Goal: Information Seeking & Learning: Learn about a topic

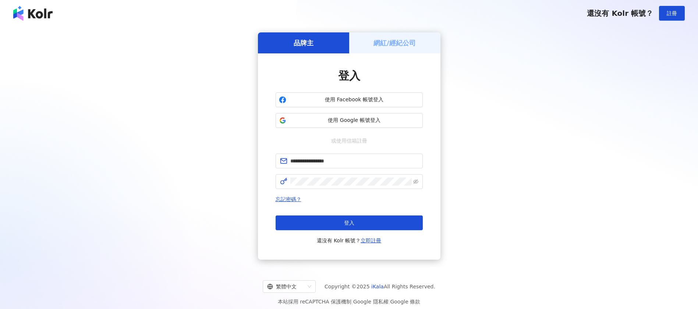
click at [353, 223] on span "登入" at bounding box center [349, 223] width 10 height 6
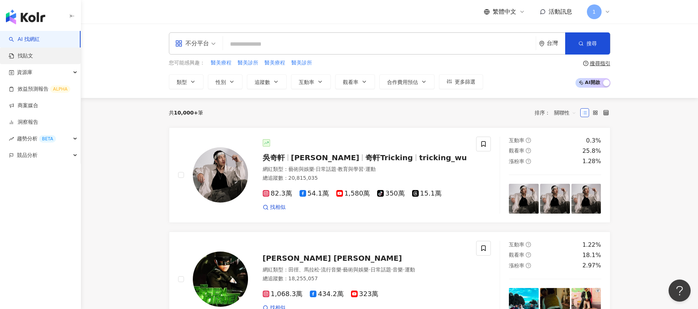
click at [28, 57] on link "找貼文" at bounding box center [21, 55] width 24 height 7
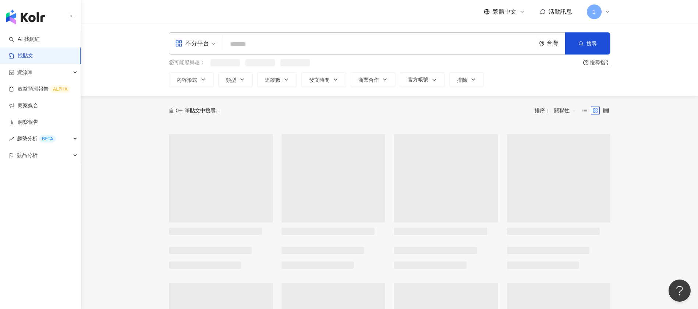
click at [267, 44] on input "search" at bounding box center [379, 44] width 307 height 16
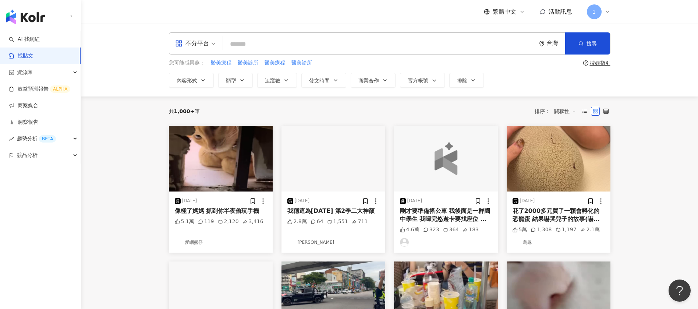
type input "*"
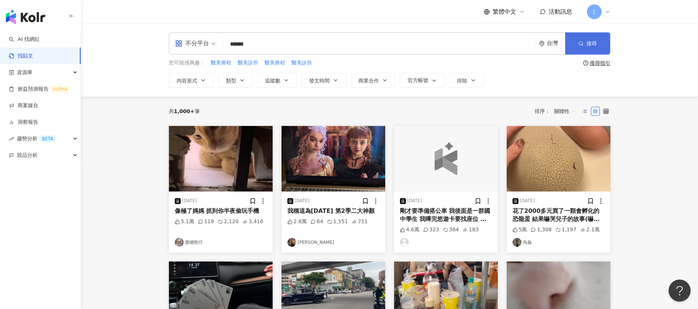
click at [580, 43] on icon "button" at bounding box center [581, 43] width 5 height 5
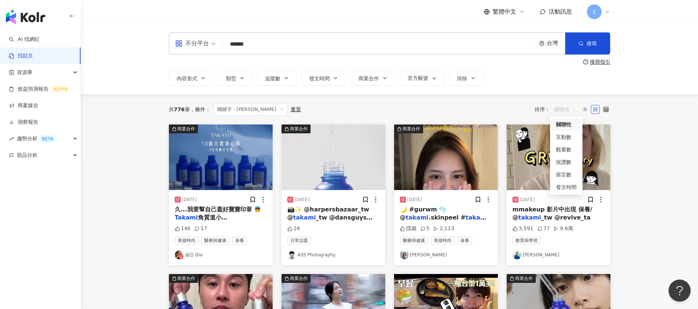
click at [556, 110] on span "關聯性" at bounding box center [565, 109] width 22 height 12
click at [566, 136] on div "互動數" at bounding box center [566, 137] width 21 height 8
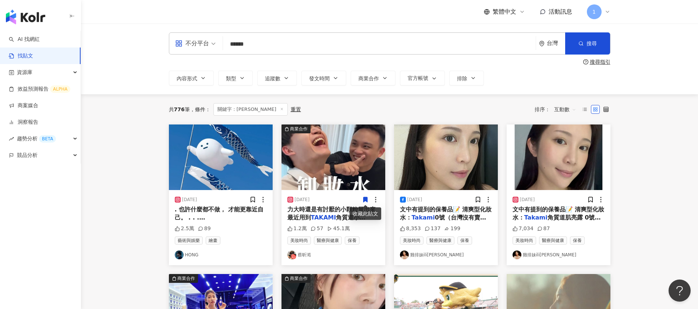
click at [192, 220] on span ". 也許什麼都不做， 才能更靠近自己。 . . . #photoshop#photoshopart#aiartwork#ai#aiart#generative…" at bounding box center [646, 222] width 942 height 32
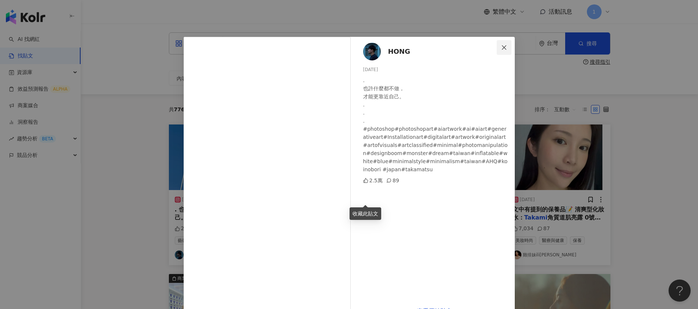
click at [501, 42] on button "Close" at bounding box center [504, 47] width 15 height 15
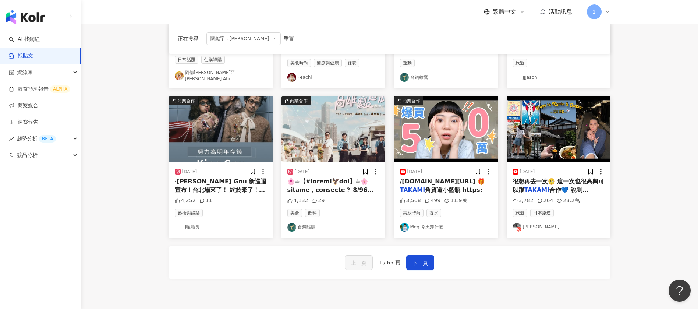
scroll to position [331, 0]
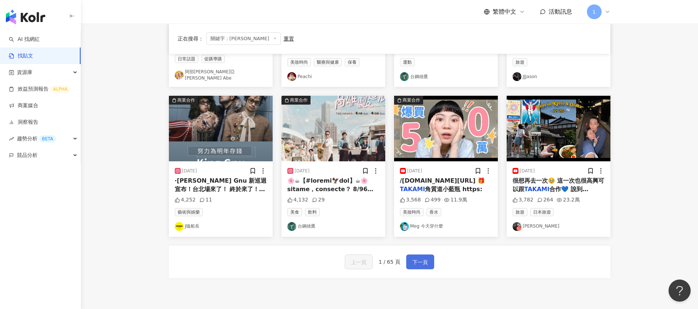
click at [419, 260] on span "下一頁" at bounding box center [420, 262] width 15 height 9
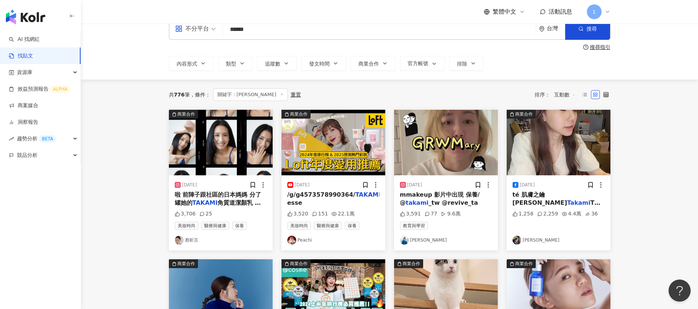
scroll to position [0, 0]
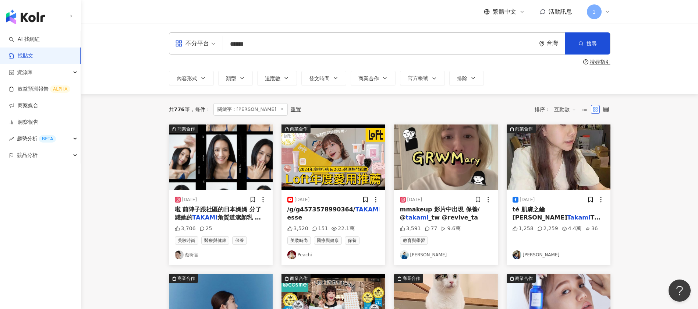
click at [300, 44] on input "******" at bounding box center [379, 44] width 307 height 16
click at [582, 41] on icon "button" at bounding box center [581, 43] width 5 height 5
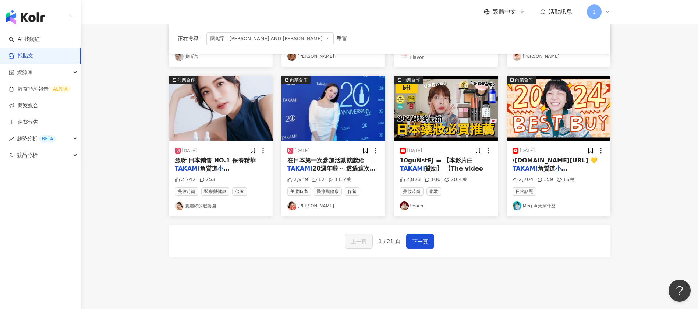
scroll to position [399, 0]
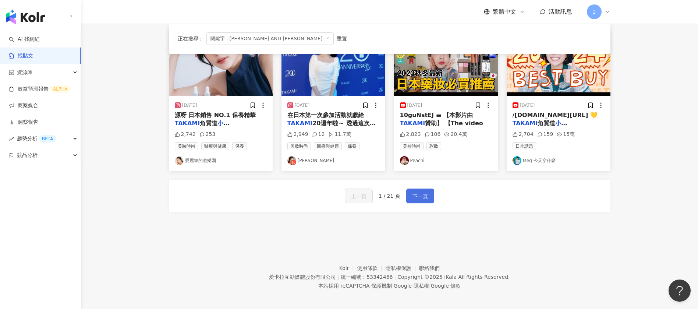
click at [410, 195] on button "下一頁" at bounding box center [420, 195] width 28 height 15
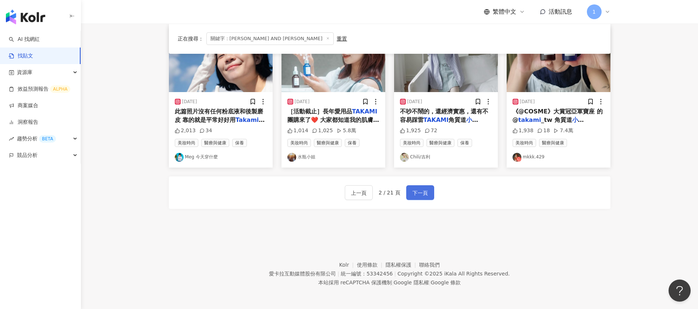
click at [425, 190] on span "下一頁" at bounding box center [420, 192] width 15 height 9
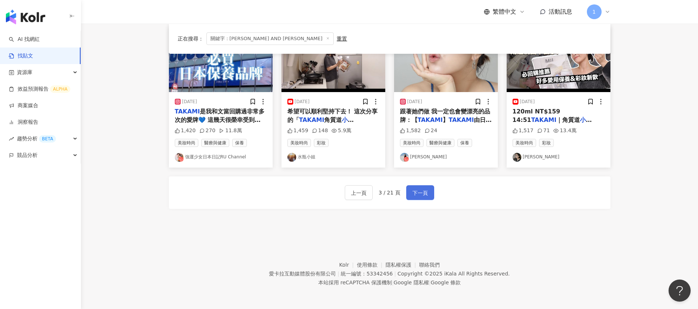
click at [422, 190] on span "下一頁" at bounding box center [420, 192] width 15 height 9
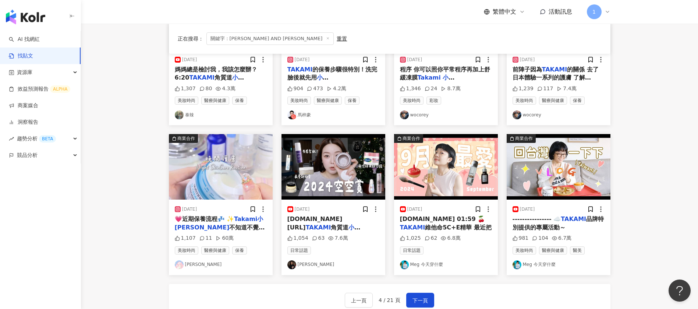
scroll to position [331, 0]
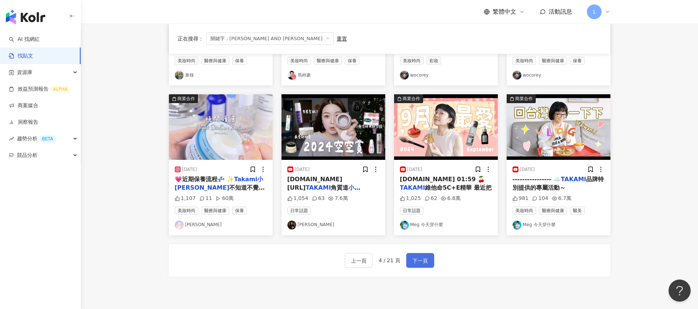
click at [426, 259] on span "下一頁" at bounding box center [420, 260] width 15 height 9
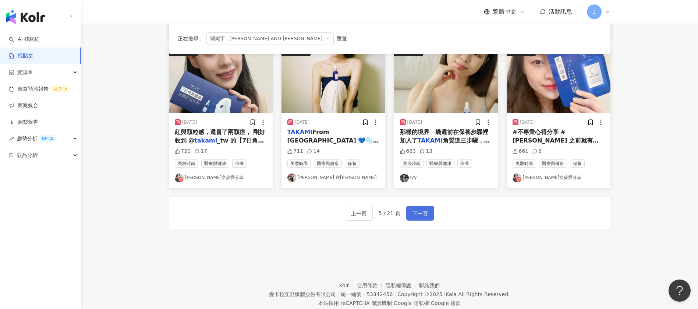
scroll to position [399, 0]
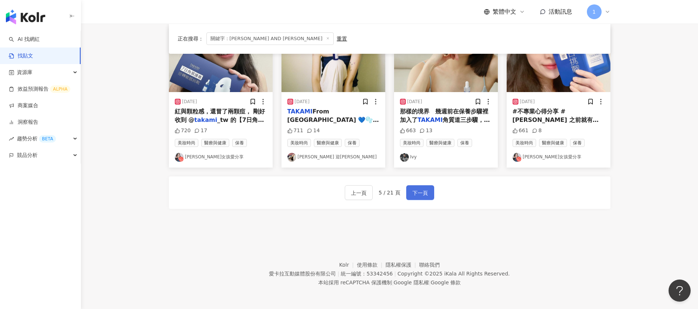
click at [426, 194] on span "下一頁" at bounding box center [420, 192] width 15 height 9
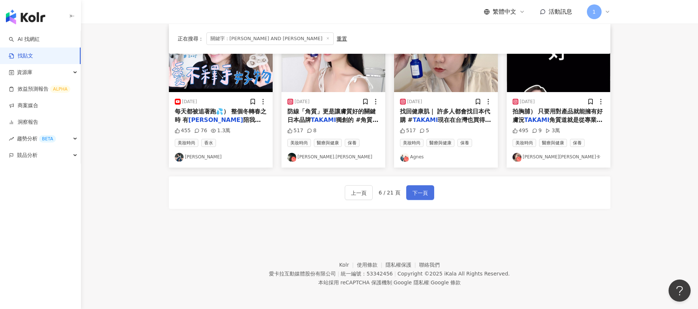
click at [407, 192] on button "下一頁" at bounding box center [420, 192] width 28 height 15
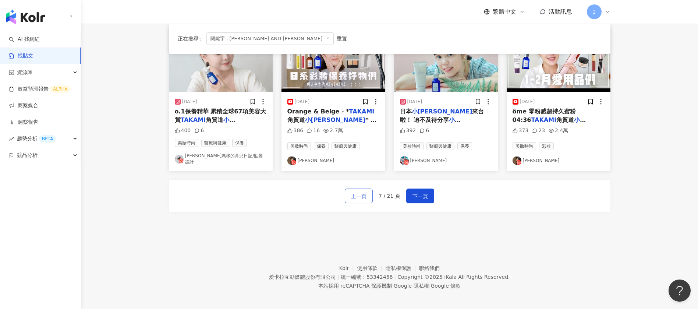
click at [361, 192] on span "上一頁" at bounding box center [358, 196] width 15 height 9
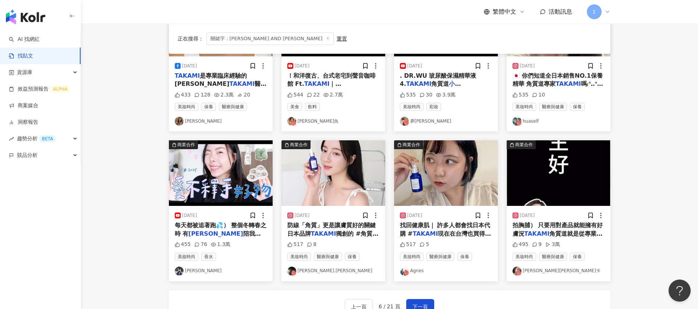
scroll to position [331, 0]
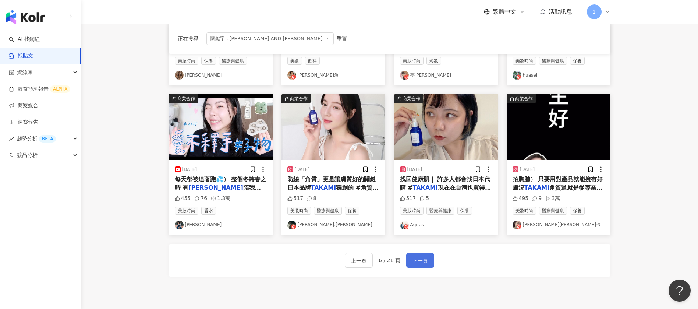
click at [416, 259] on span "下一頁" at bounding box center [420, 260] width 15 height 9
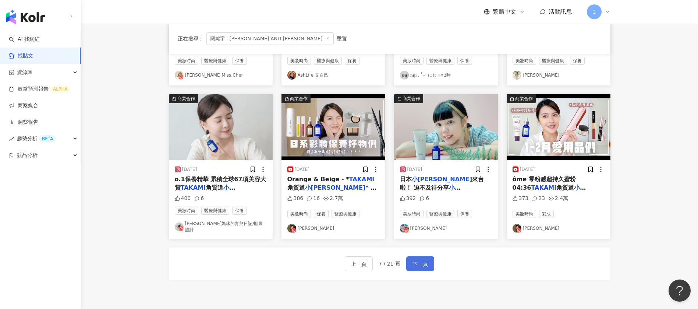
click at [428, 258] on button "下一頁" at bounding box center [420, 263] width 28 height 15
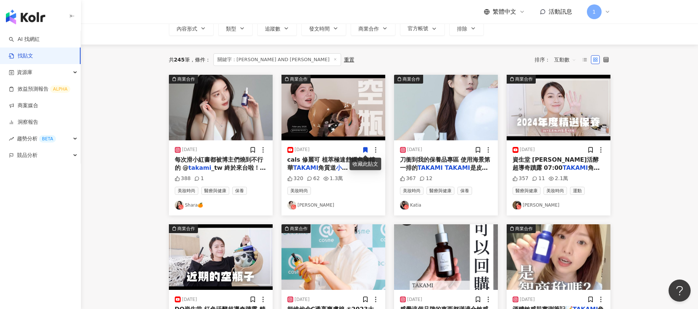
scroll to position [0, 0]
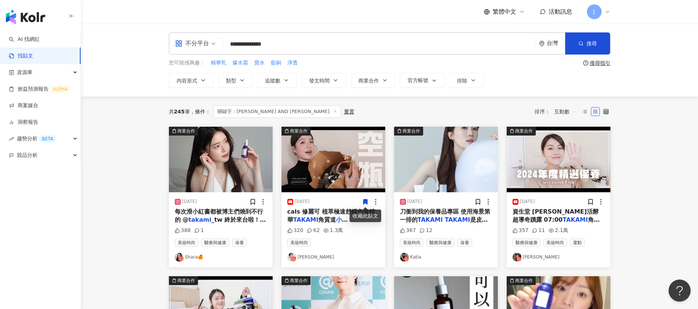
drag, startPoint x: 289, startPoint y: 46, endPoint x: 186, endPoint y: 39, distance: 102.9
click at [187, 41] on div "**********" at bounding box center [390, 43] width 442 height 22
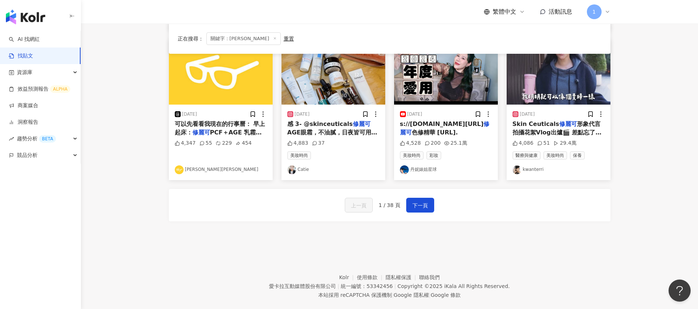
scroll to position [331, 0]
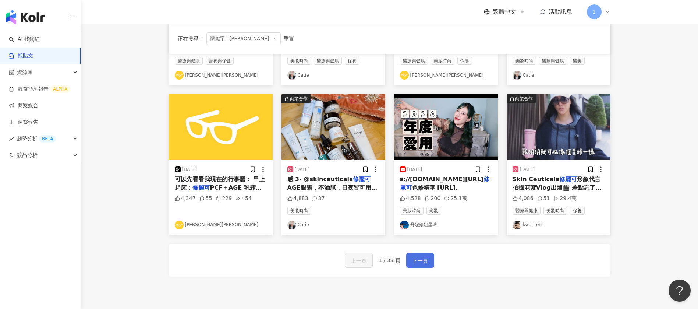
click at [418, 262] on span "下一頁" at bounding box center [420, 260] width 15 height 9
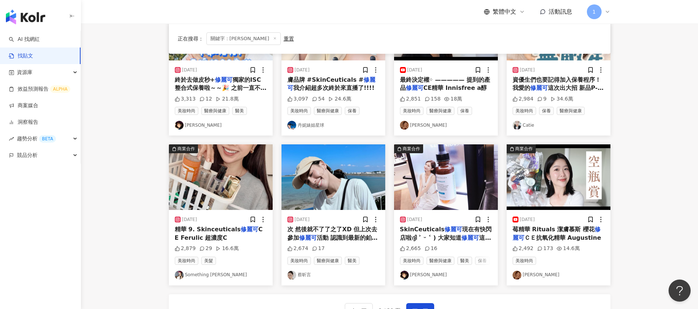
scroll to position [338, 0]
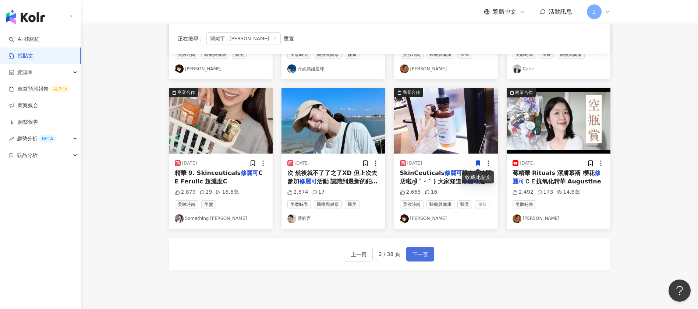
click at [433, 252] on button "下一頁" at bounding box center [420, 254] width 28 height 15
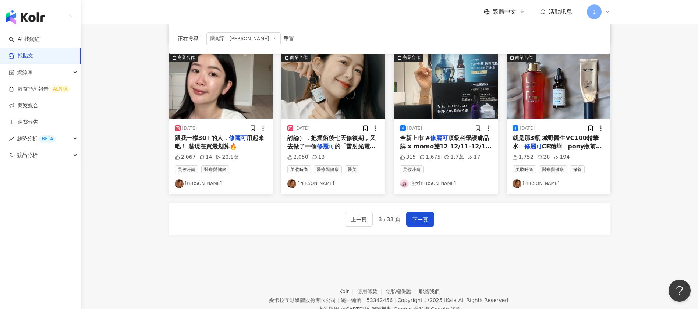
scroll to position [399, 0]
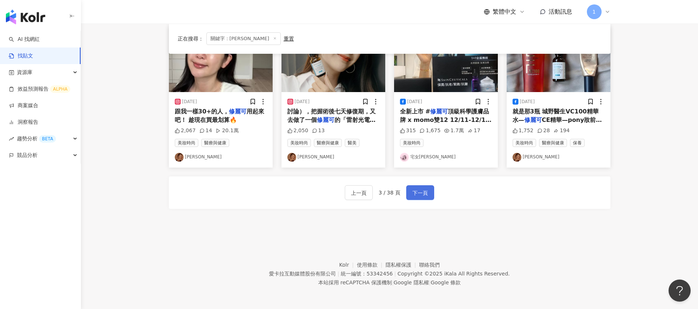
click at [416, 190] on span "下一頁" at bounding box center [420, 192] width 15 height 9
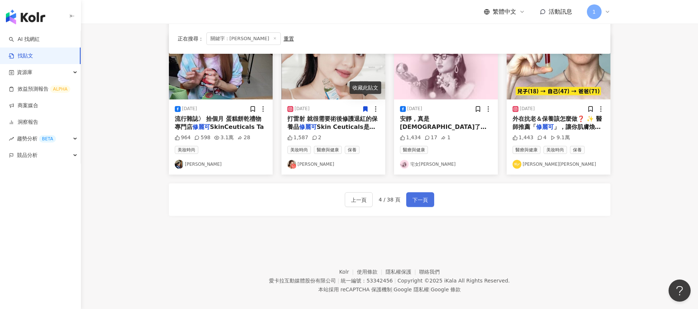
click at [413, 195] on span "下一頁" at bounding box center [420, 199] width 15 height 9
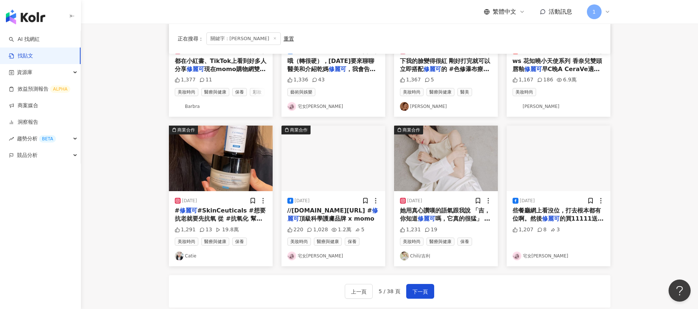
scroll to position [331, 0]
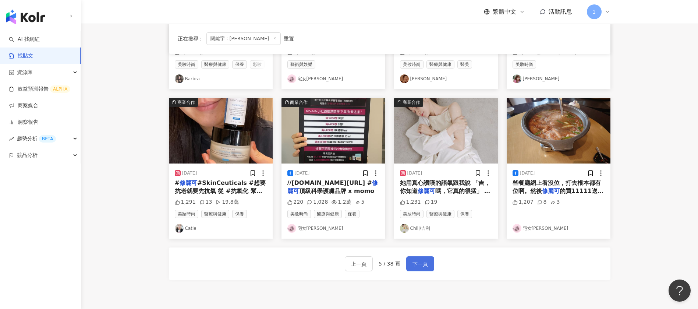
click at [418, 258] on button "下一頁" at bounding box center [420, 263] width 28 height 15
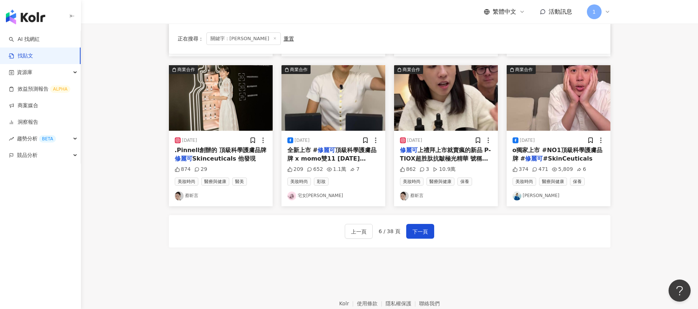
scroll to position [399, 0]
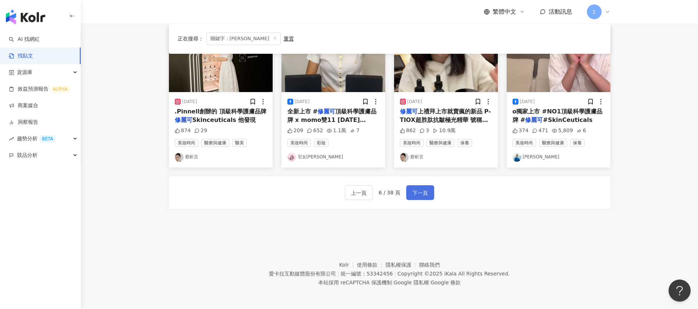
click at [423, 187] on button "下一頁" at bounding box center [420, 192] width 28 height 15
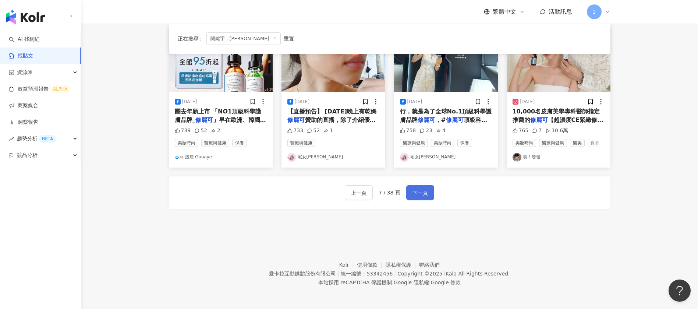
click at [418, 190] on span "下一頁" at bounding box center [420, 192] width 15 height 9
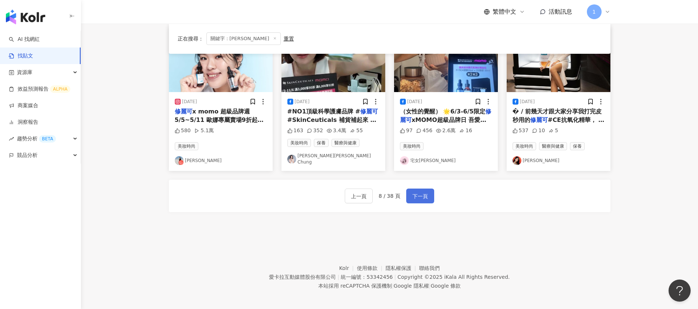
click at [416, 192] on span "下一頁" at bounding box center [420, 196] width 15 height 9
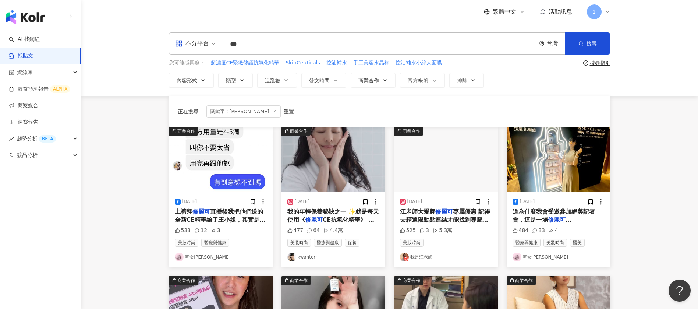
scroll to position [331, 0]
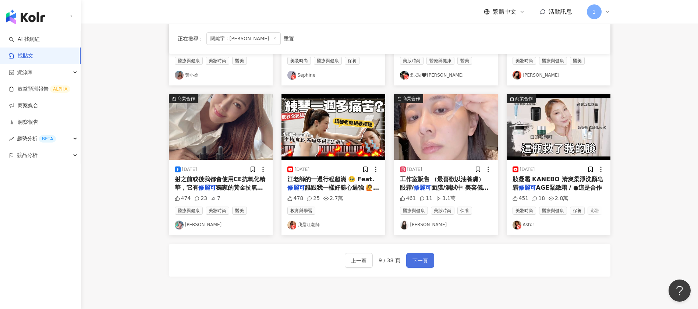
click at [426, 261] on span "下一頁" at bounding box center [420, 260] width 15 height 9
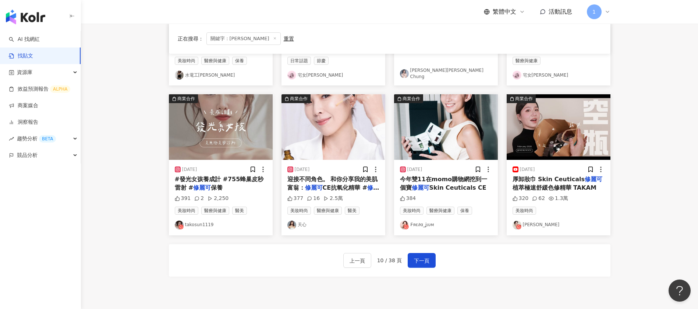
drag, startPoint x: 431, startPoint y: 218, endPoint x: 410, endPoint y: 227, distance: 23.6
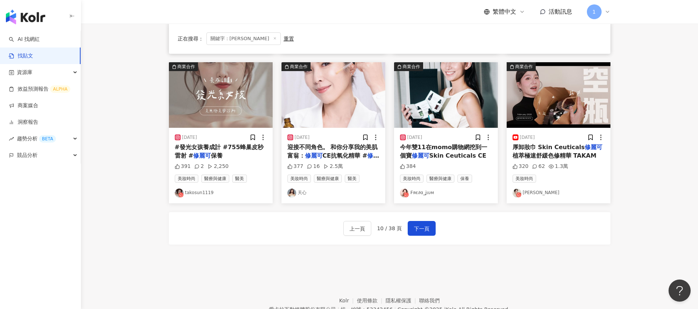
scroll to position [399, 0]
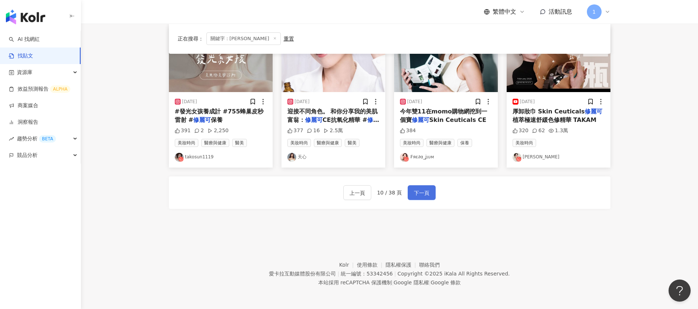
click at [432, 192] on button "下一頁" at bounding box center [422, 192] width 28 height 15
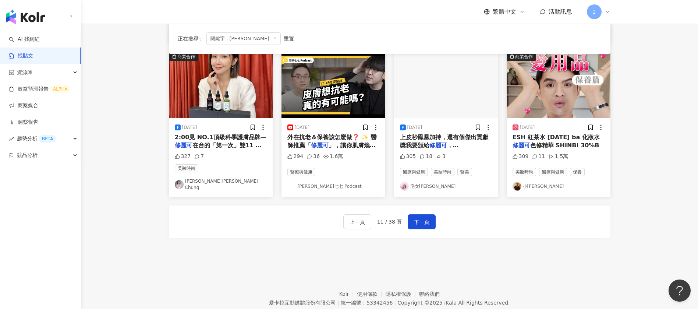
scroll to position [387, 0]
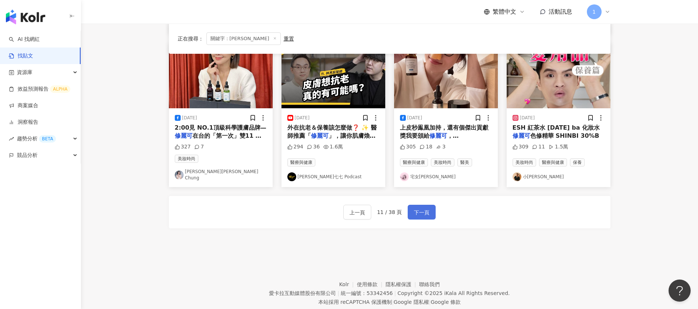
click at [421, 211] on button "下一頁" at bounding box center [422, 212] width 28 height 15
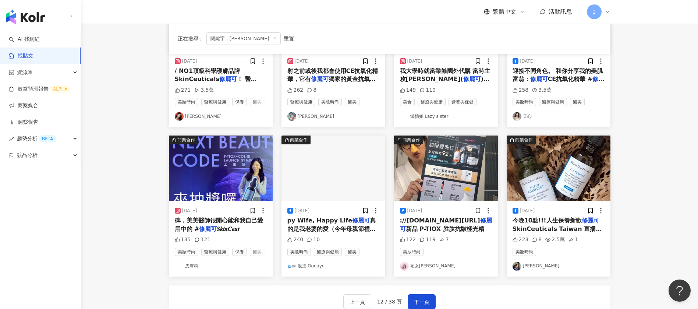
scroll to position [331, 0]
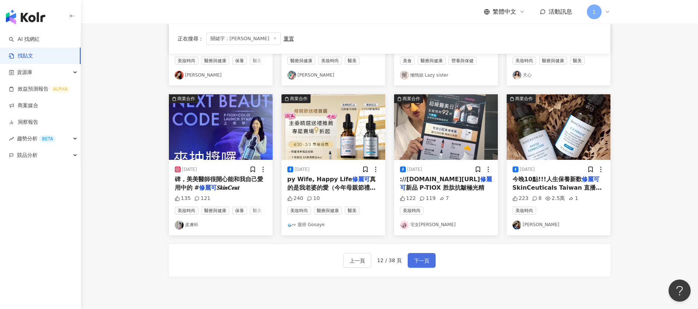
click at [422, 262] on span "下一頁" at bounding box center [421, 260] width 15 height 9
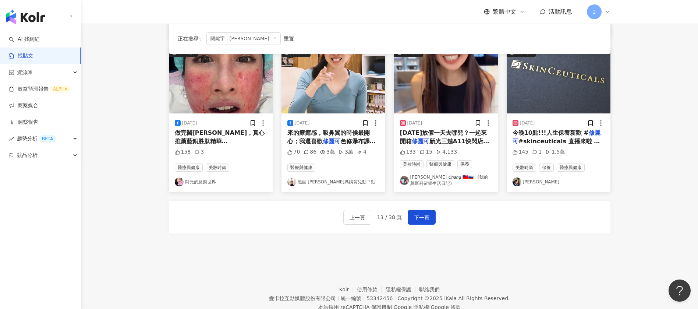
scroll to position [390, 0]
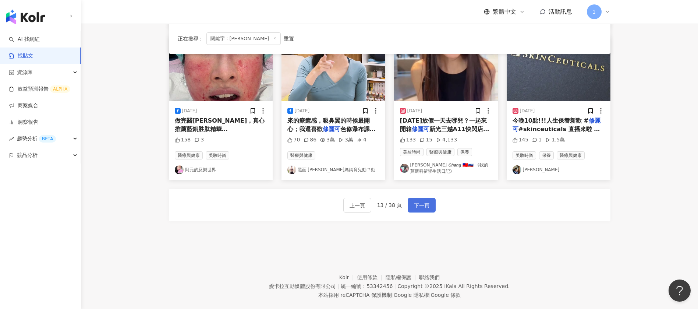
click at [417, 204] on span "下一頁" at bounding box center [421, 205] width 15 height 9
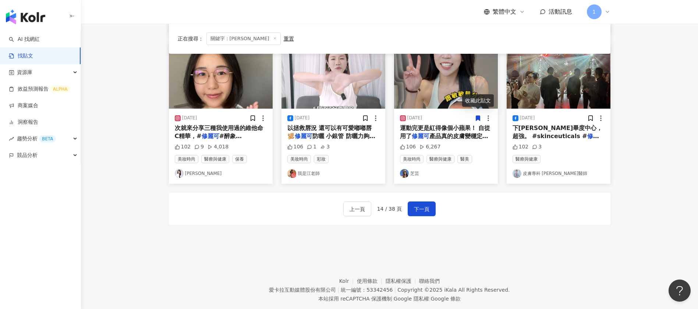
scroll to position [335, 0]
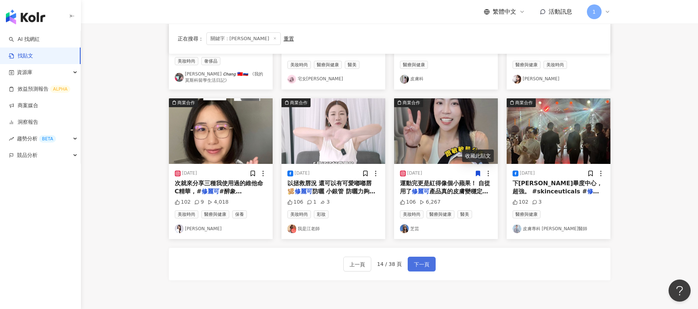
click at [420, 264] on span "下一頁" at bounding box center [421, 264] width 15 height 9
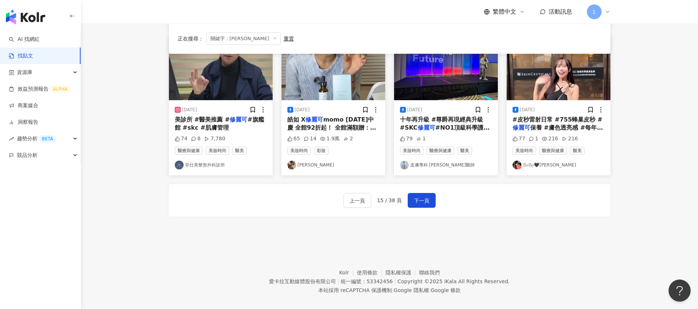
scroll to position [399, 0]
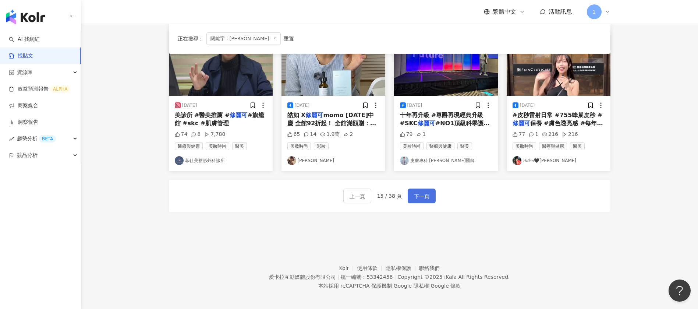
click at [430, 193] on button "下一頁" at bounding box center [422, 195] width 28 height 15
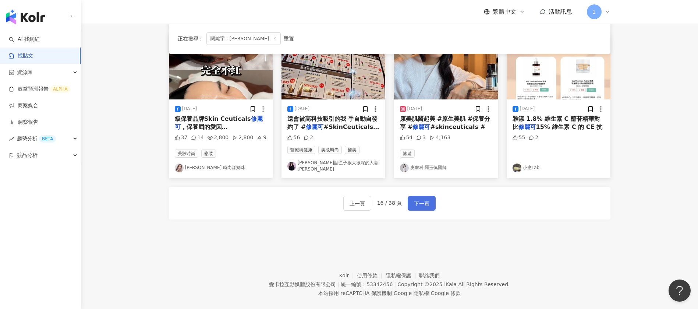
click at [424, 199] on span "下一頁" at bounding box center [421, 203] width 15 height 9
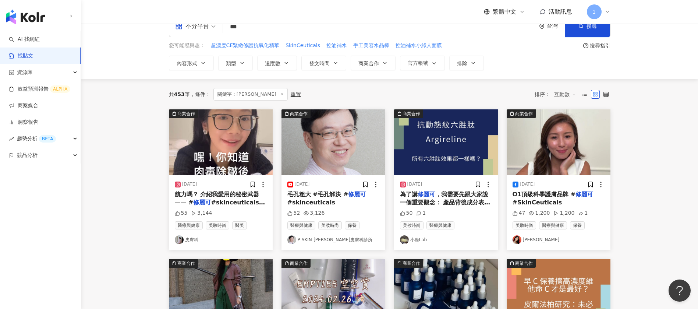
scroll to position [0, 0]
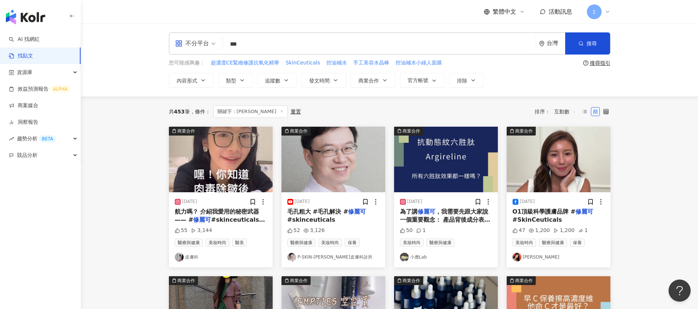
drag, startPoint x: 260, startPoint y: 41, endPoint x: 183, endPoint y: 38, distance: 77.0
click at [183, 38] on div "不分平台 修麗可 *** 台灣 搜尋 searchOperator 插入語法 完全符合 "" 聯集 OR 交集 AND 排除 - 群組 {}" at bounding box center [390, 43] width 442 height 22
type input "****"
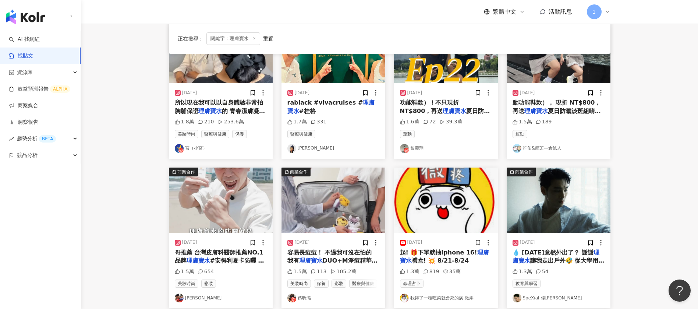
scroll to position [331, 0]
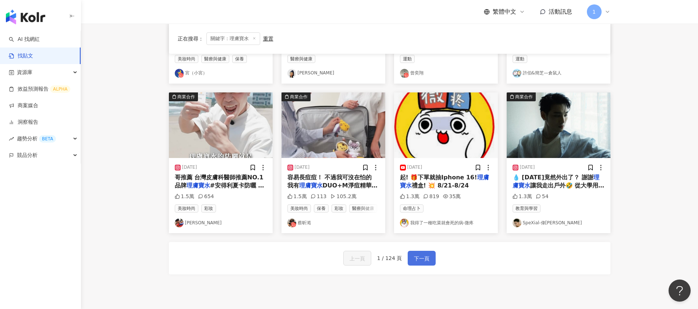
click at [421, 258] on span "下一頁" at bounding box center [421, 258] width 15 height 9
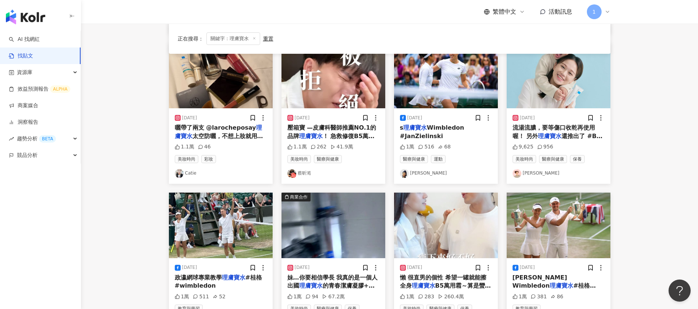
scroll to position [397, 0]
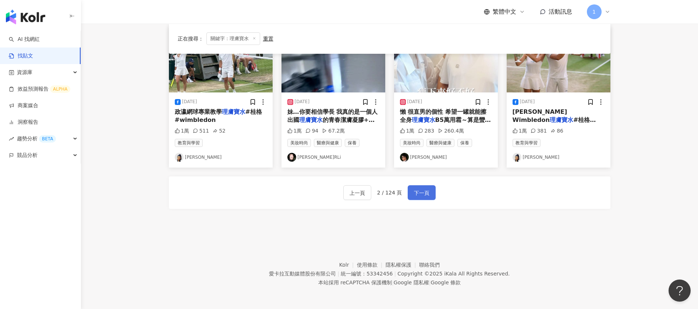
click at [421, 191] on span "下一頁" at bounding box center [421, 192] width 15 height 9
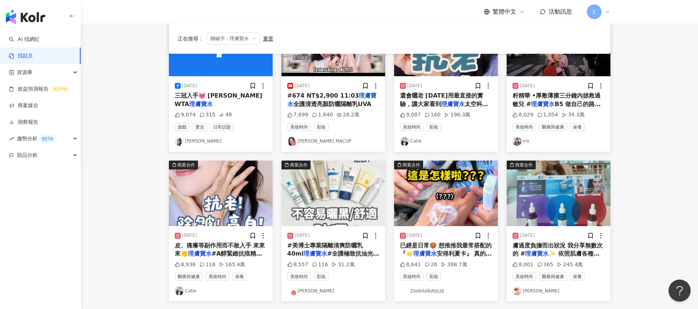
scroll to position [331, 0]
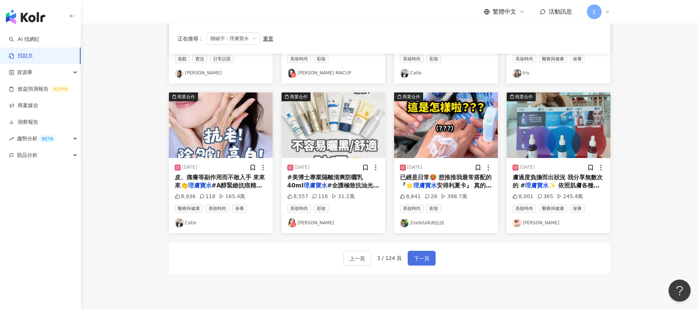
click at [417, 257] on span "下一頁" at bounding box center [421, 258] width 15 height 9
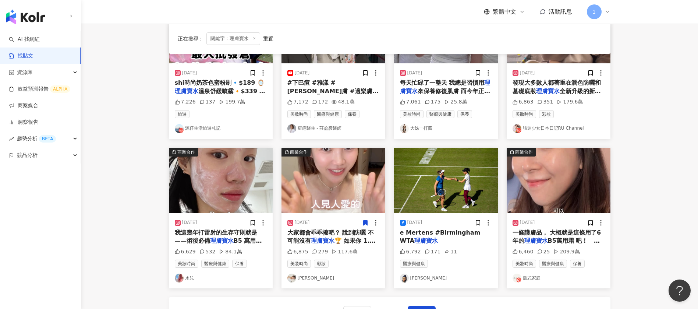
scroll to position [397, 0]
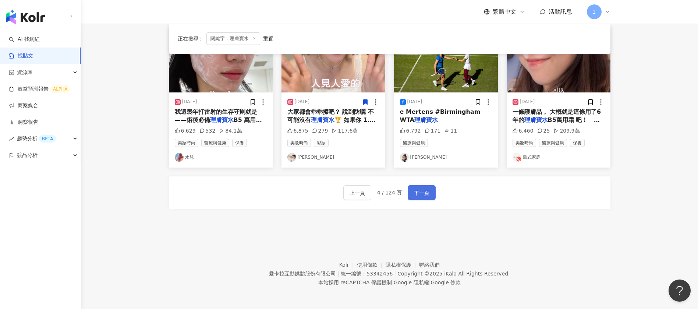
click at [423, 193] on span "下一頁" at bounding box center [421, 192] width 15 height 9
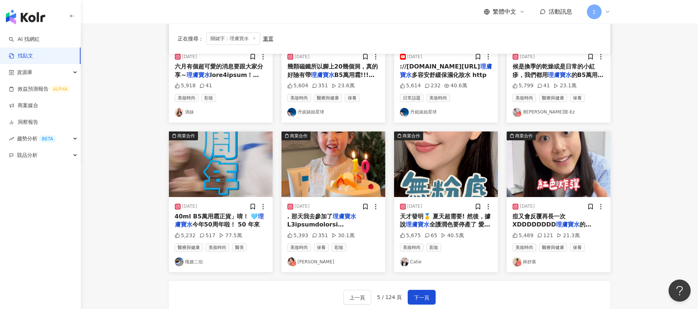
scroll to position [387, 0]
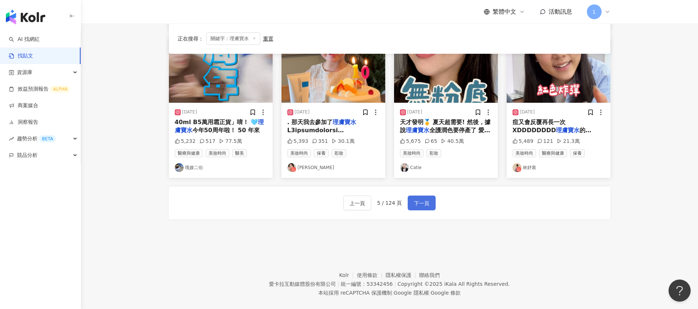
click at [419, 203] on span "下一頁" at bounding box center [421, 203] width 15 height 9
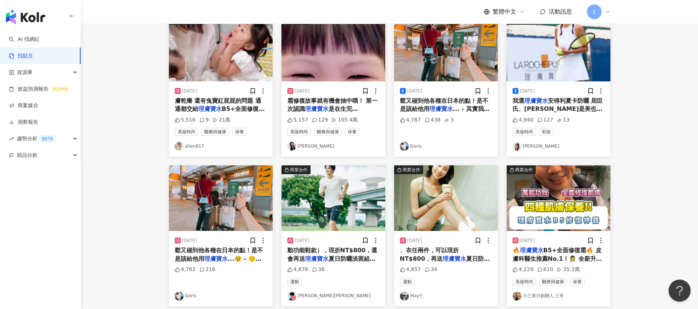
scroll to position [331, 0]
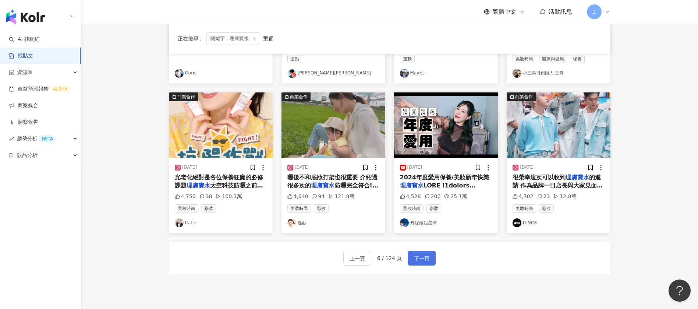
click at [431, 260] on button "下一頁" at bounding box center [422, 258] width 28 height 15
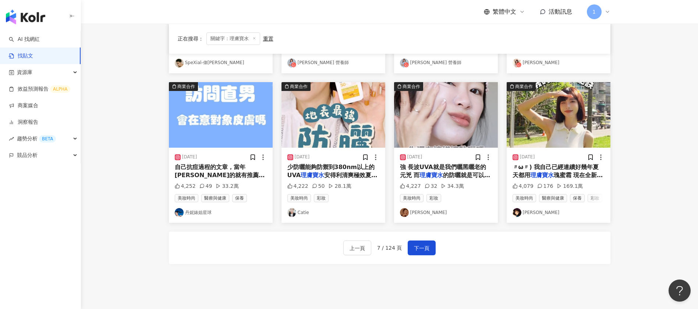
scroll to position [397, 0]
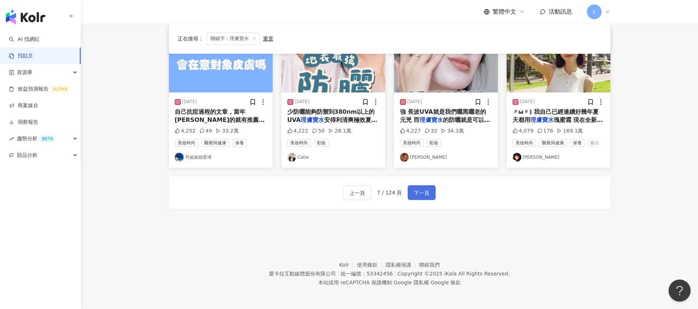
click at [419, 187] on button "下一頁" at bounding box center [422, 192] width 28 height 15
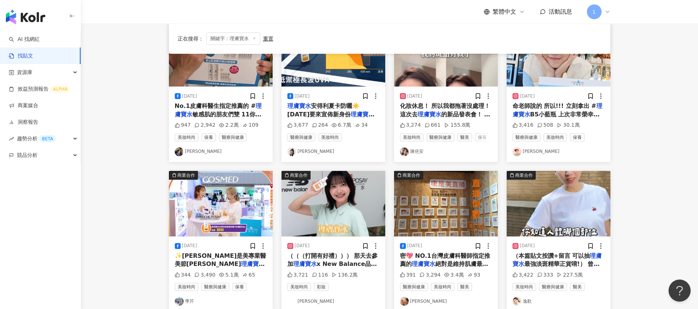
scroll to position [331, 0]
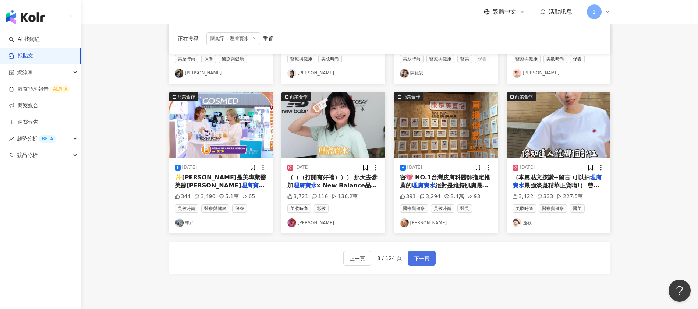
click at [419, 254] on span "下一頁" at bounding box center [421, 258] width 15 height 9
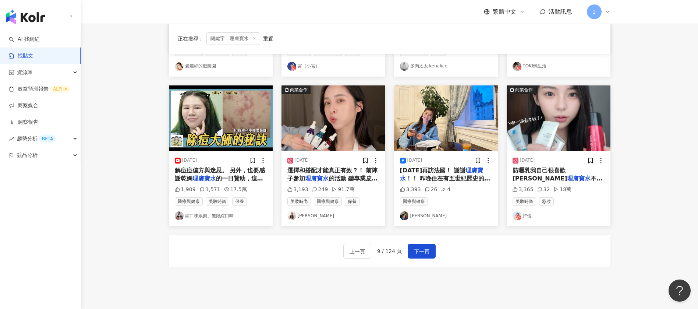
scroll to position [397, 0]
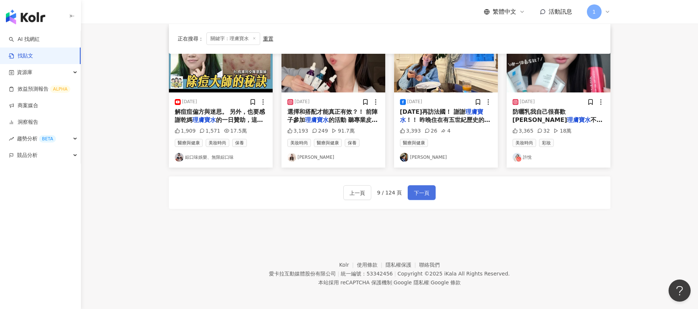
click at [420, 193] on span "下一頁" at bounding box center [421, 192] width 15 height 9
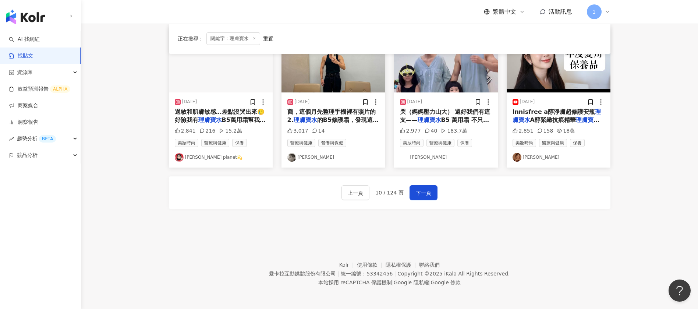
scroll to position [286, 0]
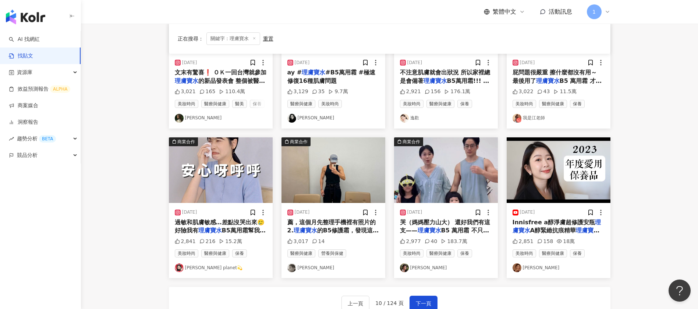
drag, startPoint x: 208, startPoint y: 265, endPoint x: 248, endPoint y: 146, distance: 125.4
click at [248, 146] on img "button" at bounding box center [221, 170] width 104 height 66
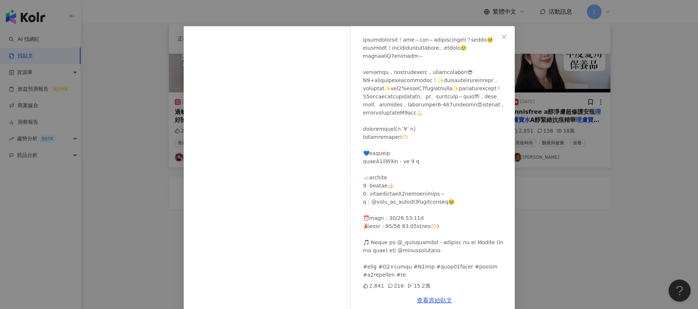
scroll to position [0, 0]
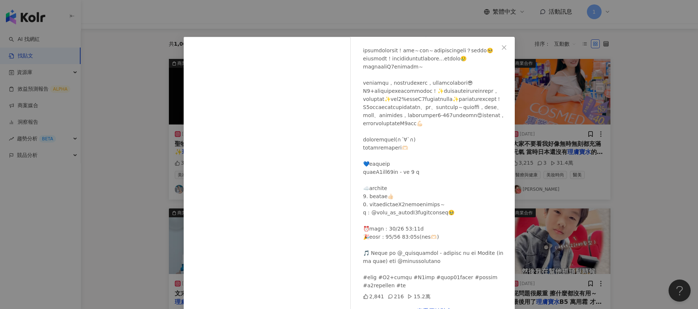
click at [90, 47] on div "李欣Lee’s planet💫 2023/10/23 2,841 216 15.2萬 查看原始貼文" at bounding box center [349, 154] width 698 height 309
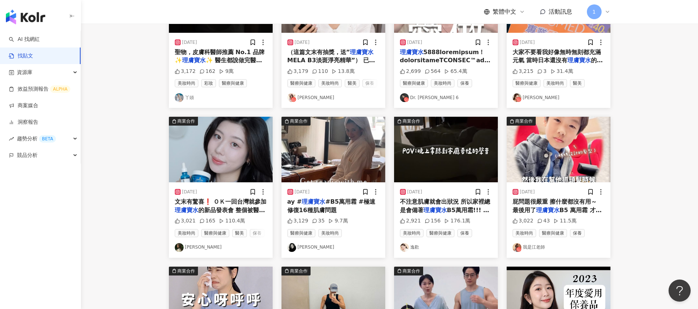
scroll to position [331, 0]
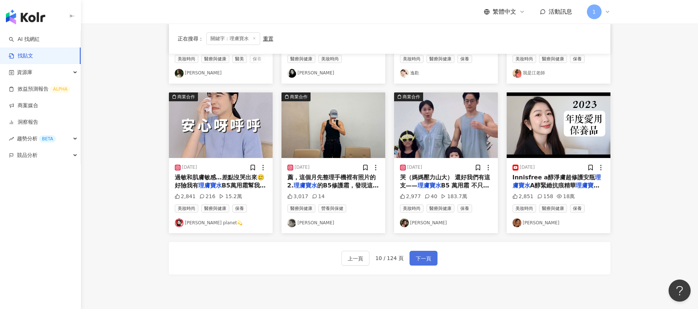
click at [429, 254] on span "下一頁" at bounding box center [423, 258] width 15 height 9
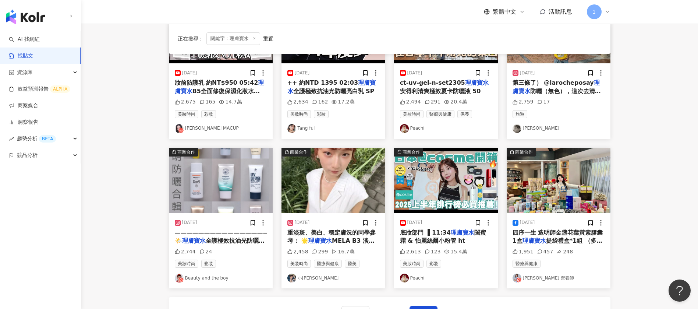
scroll to position [397, 0]
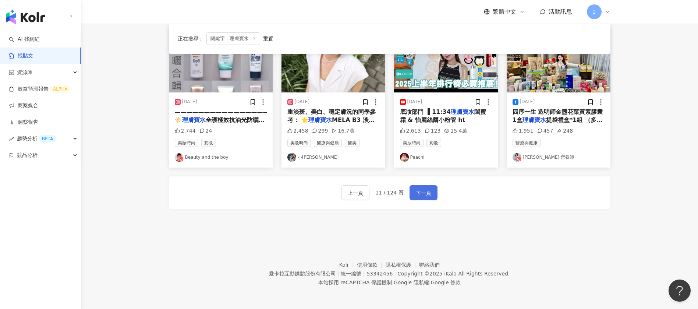
click at [428, 193] on span "下一頁" at bounding box center [423, 192] width 15 height 9
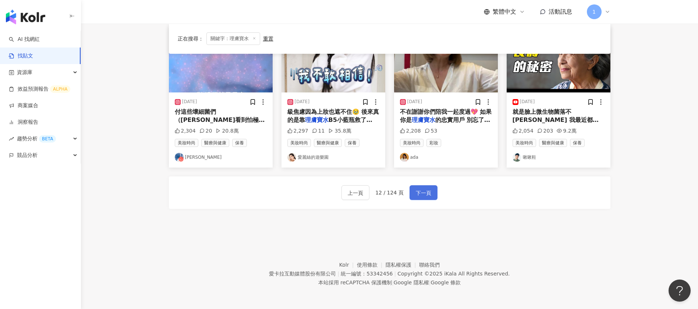
click at [427, 198] on button "下一頁" at bounding box center [424, 192] width 28 height 15
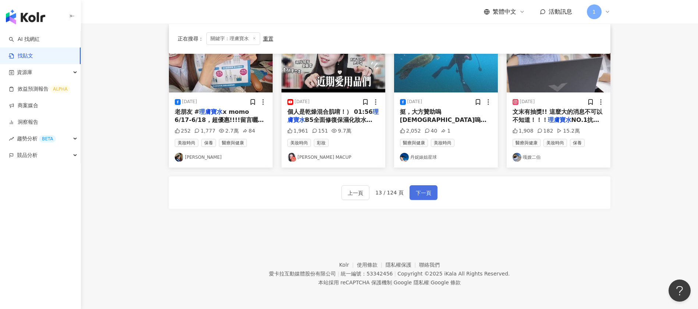
click at [433, 197] on button "下一頁" at bounding box center [424, 192] width 28 height 15
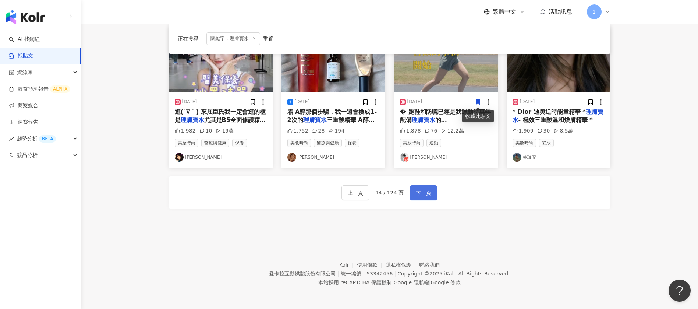
click at [420, 191] on span "下一頁" at bounding box center [423, 192] width 15 height 9
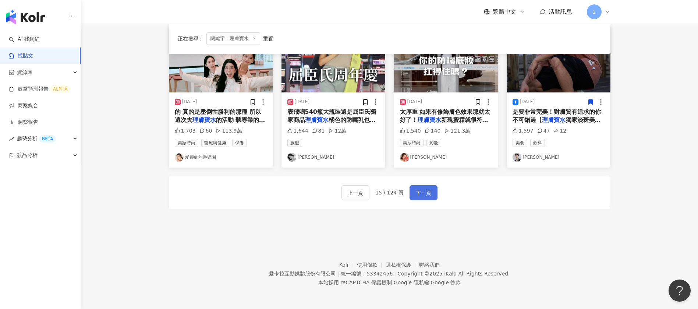
click at [417, 195] on span "下一頁" at bounding box center [423, 192] width 15 height 9
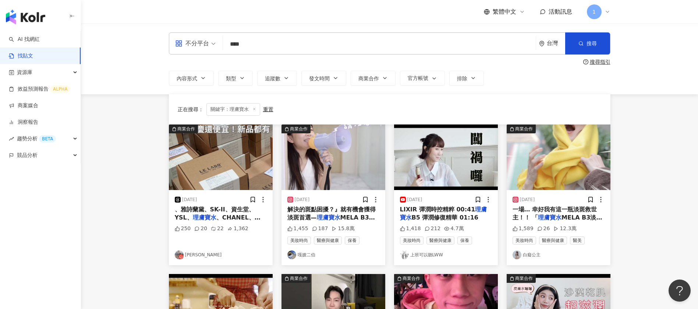
scroll to position [331, 0]
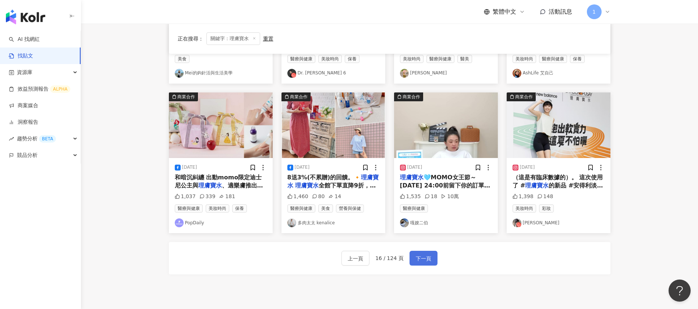
click at [422, 255] on span "下一頁" at bounding box center [423, 258] width 15 height 9
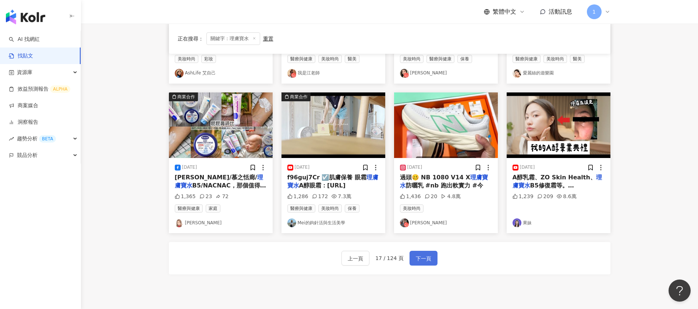
click at [430, 259] on span "下一頁" at bounding box center [423, 258] width 15 height 9
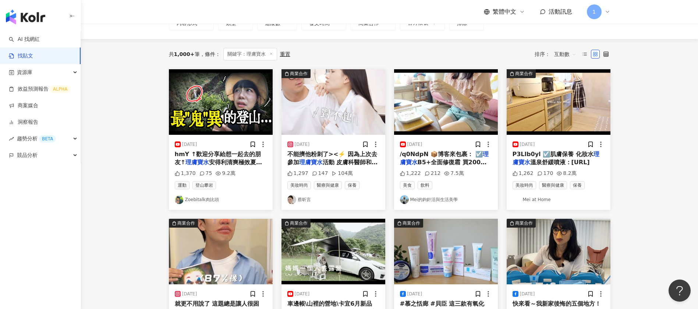
scroll to position [387, 0]
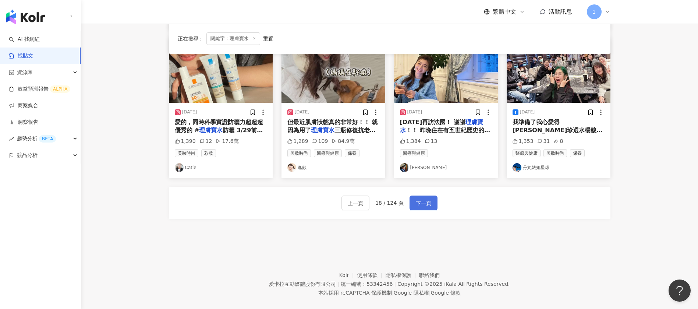
click at [416, 207] on span "下一頁" at bounding box center [423, 203] width 15 height 9
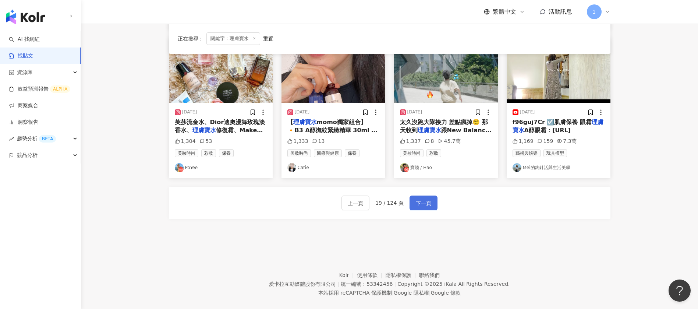
click at [423, 200] on span "下一頁" at bounding box center [423, 203] width 15 height 9
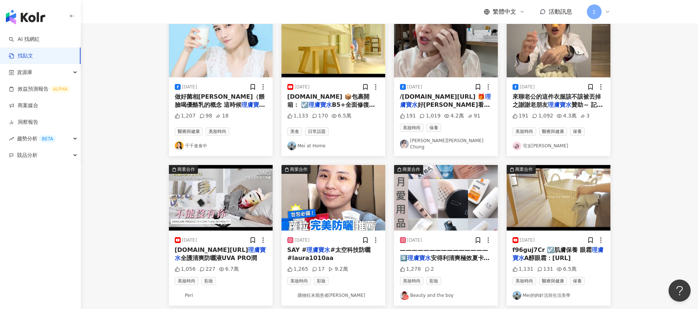
scroll to position [55, 0]
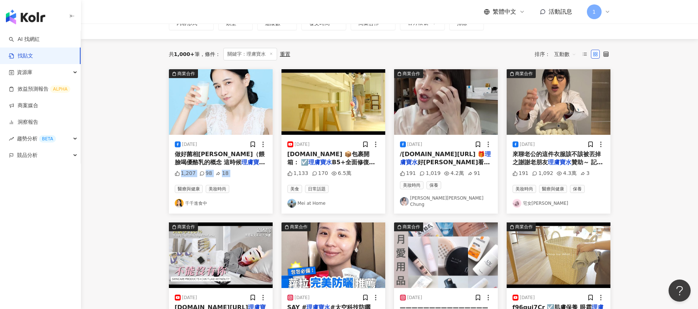
drag, startPoint x: 310, startPoint y: 198, endPoint x: 128, endPoint y: 179, distance: 182.5
click at [128, 179] on main "不分平台 **** 台灣 搜尋 searchOperator 插入語法 完全符合 "" 聯集 OR 交集 AND 排除 - 群組 {} 搜尋指引 內容形式 類…" at bounding box center [389, 270] width 617 height 604
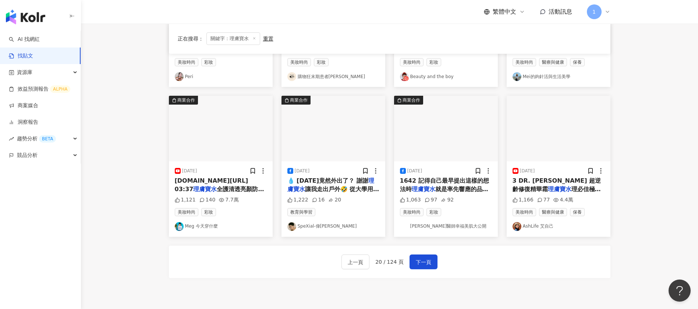
scroll to position [397, 0]
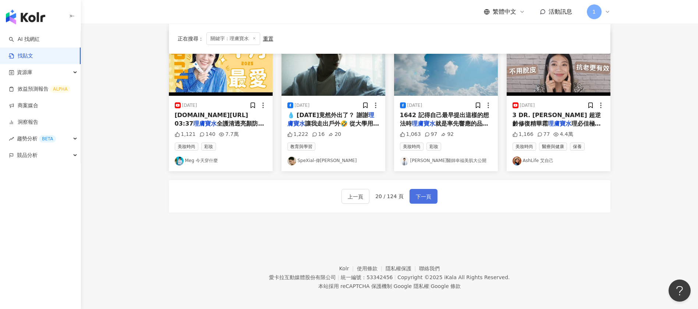
click at [423, 194] on span "下一頁" at bounding box center [423, 196] width 15 height 9
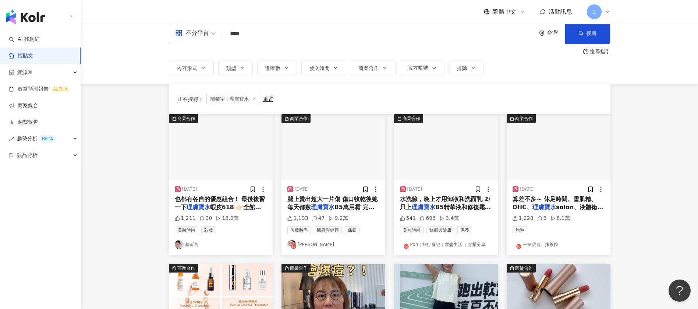
scroll to position [342, 0]
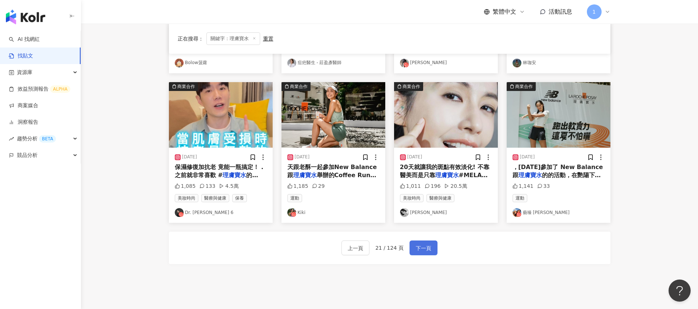
click at [427, 243] on button "下一頁" at bounding box center [424, 247] width 28 height 15
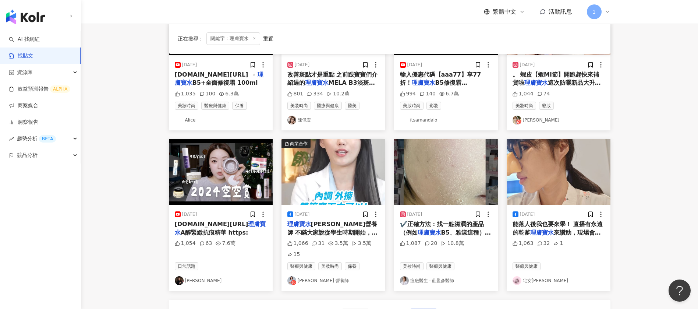
scroll to position [353, 0]
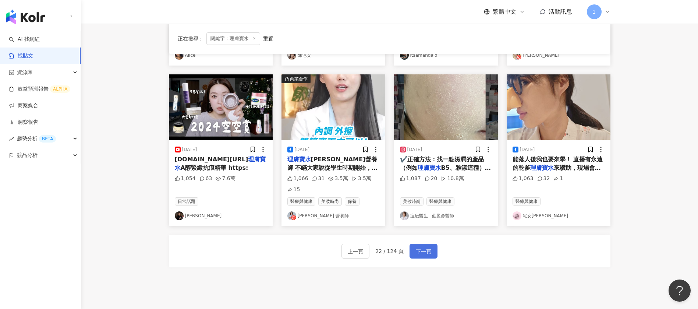
click at [424, 247] on span "下一頁" at bounding box center [423, 251] width 15 height 9
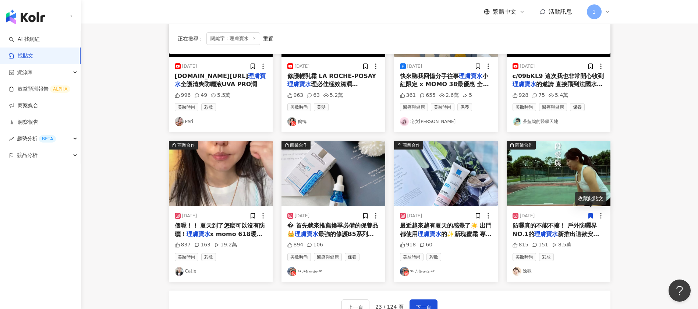
scroll to position [397, 0]
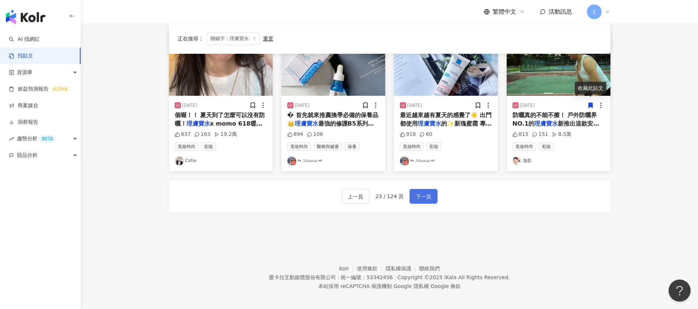
click at [419, 193] on span "下一頁" at bounding box center [423, 196] width 15 height 9
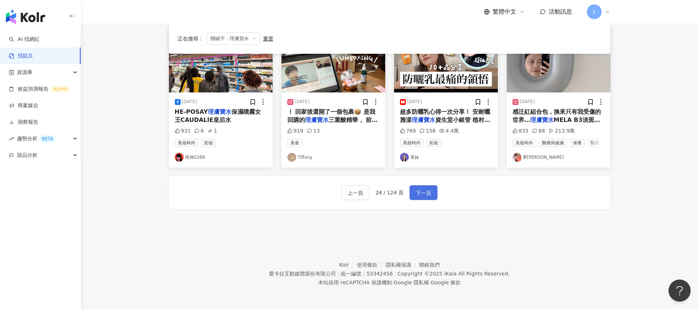
click at [427, 191] on span "下一頁" at bounding box center [423, 192] width 15 height 9
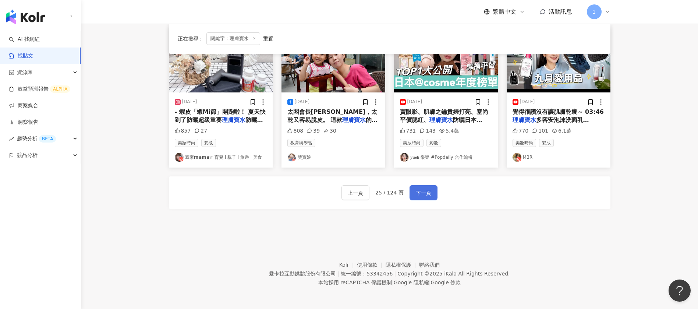
click at [427, 186] on button "下一頁" at bounding box center [424, 192] width 28 height 15
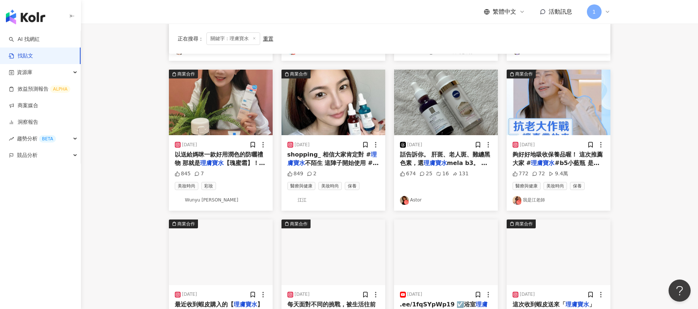
scroll to position [290, 0]
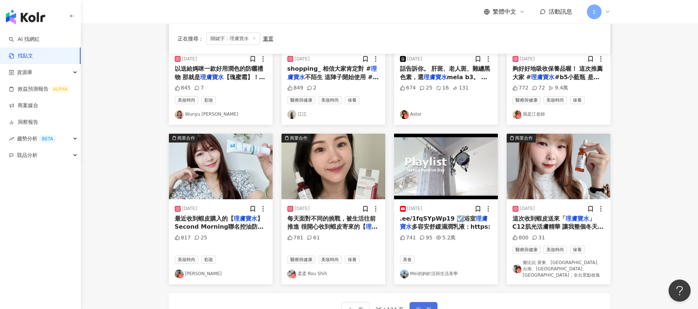
click at [413, 302] on button "下一頁" at bounding box center [424, 309] width 28 height 15
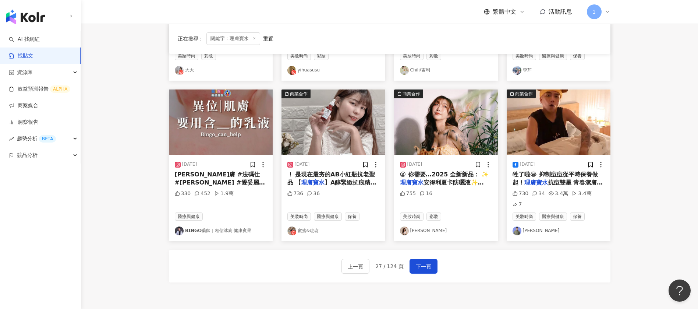
scroll to position [397, 0]
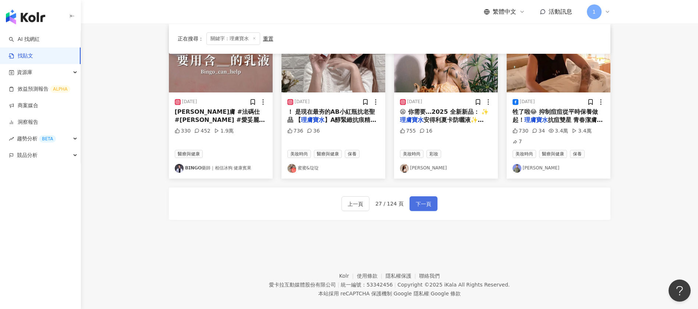
click at [421, 200] on span "下一頁" at bounding box center [423, 204] width 15 height 9
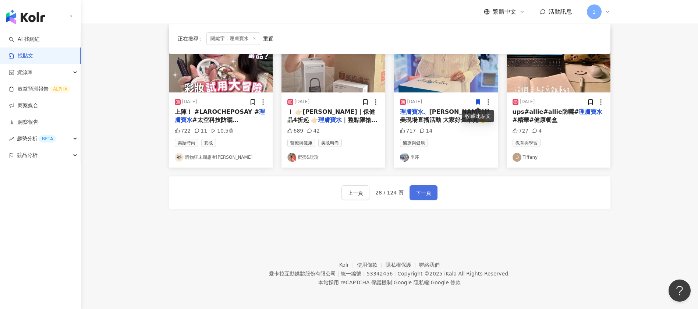
click at [428, 193] on span "下一頁" at bounding box center [423, 192] width 15 height 9
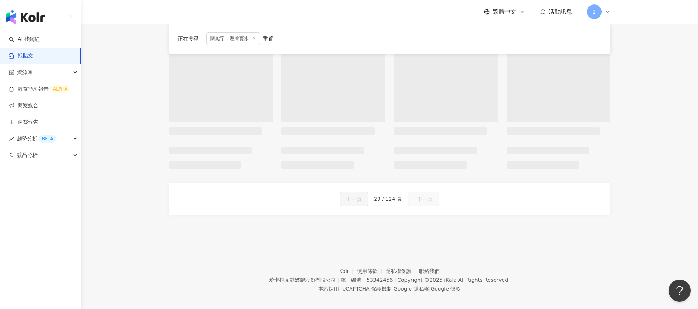
scroll to position [403, 0]
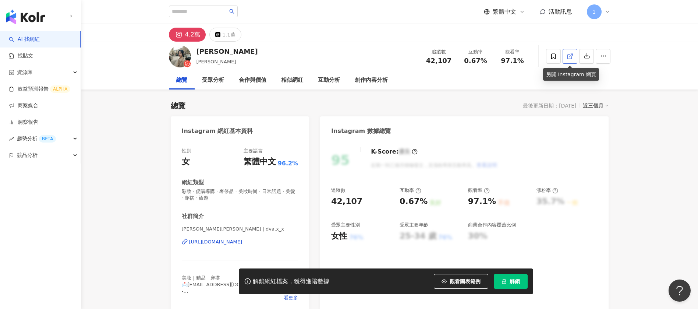
click at [571, 58] on icon at bounding box center [570, 56] width 7 height 7
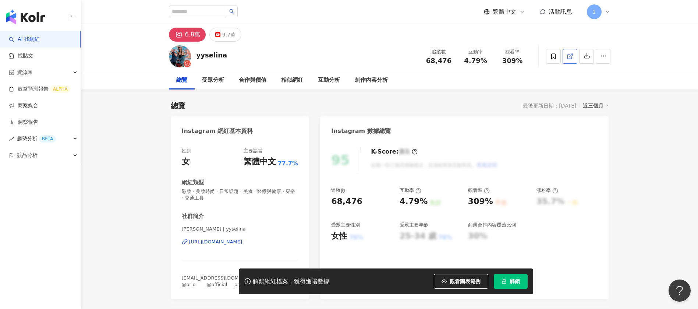
click at [571, 57] on icon at bounding box center [570, 56] width 7 height 7
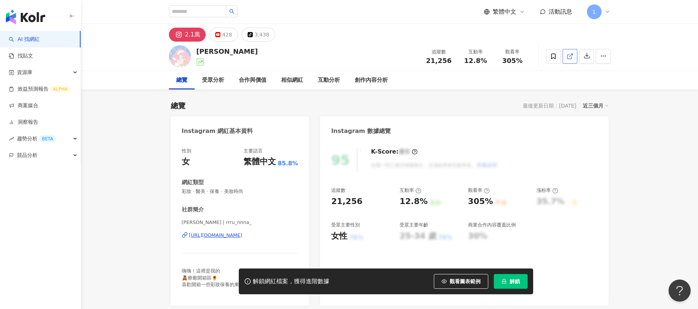
click at [572, 56] on icon at bounding box center [570, 56] width 4 height 4
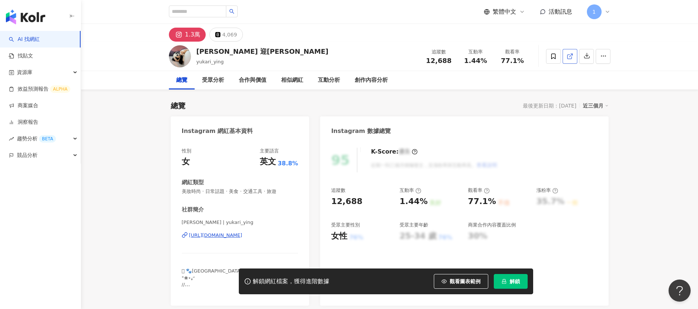
click at [570, 55] on icon at bounding box center [570, 56] width 7 height 7
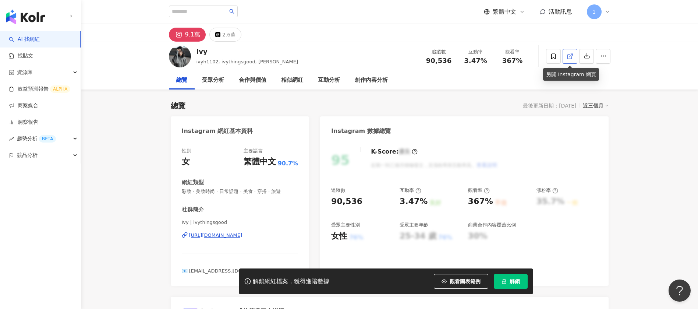
click at [572, 56] on icon at bounding box center [570, 56] width 4 height 4
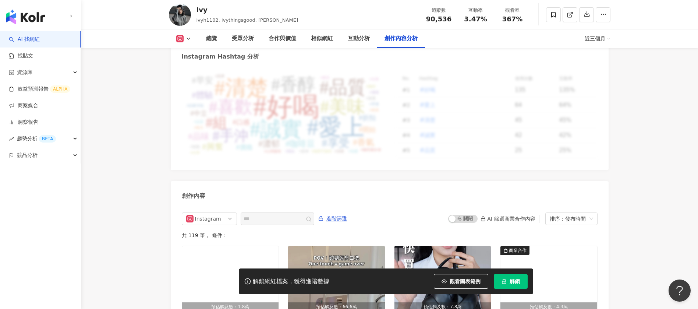
scroll to position [2244, 0]
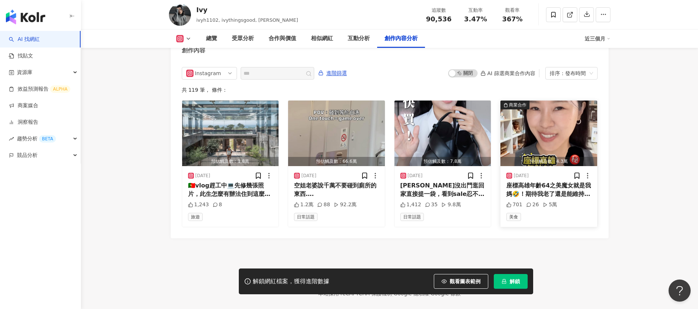
click at [551, 181] on div "座標高雄年齡64之美魔女就是我媽🤣！期待我老了還是能維持的跟她一樣 這次回家帶了 @fongden_ 當伴手禮，好久沒和家人一起聚在家裡，帶上好吃的邊吃邊聊好…" at bounding box center [549, 189] width 85 height 17
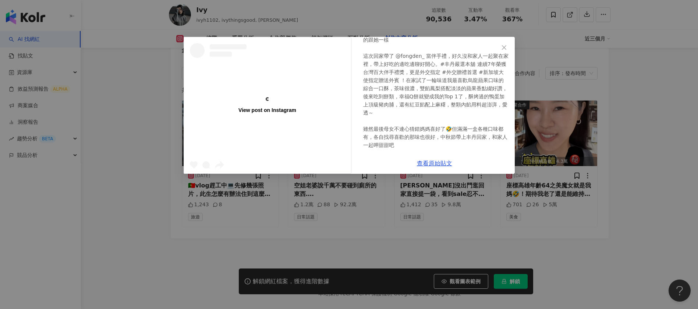
scroll to position [88, 0]
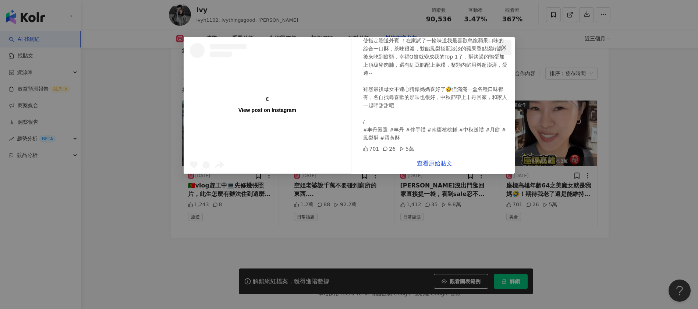
click at [501, 45] on icon "close" at bounding box center [504, 48] width 6 height 6
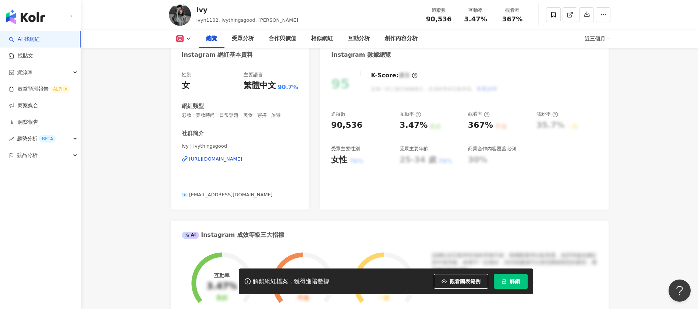
scroll to position [0, 0]
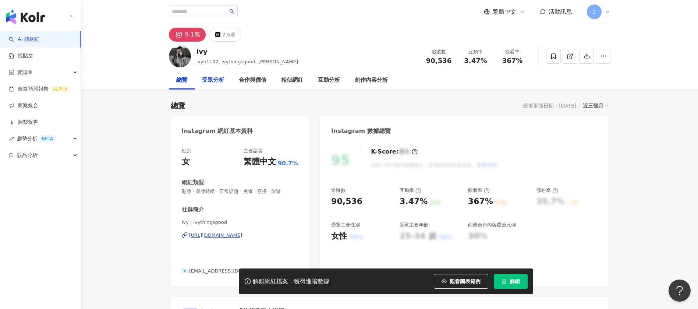
click at [218, 79] on div "受眾分析" at bounding box center [213, 80] width 22 height 9
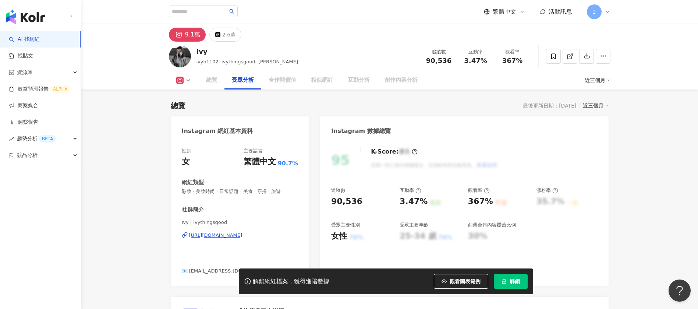
scroll to position [609, 0]
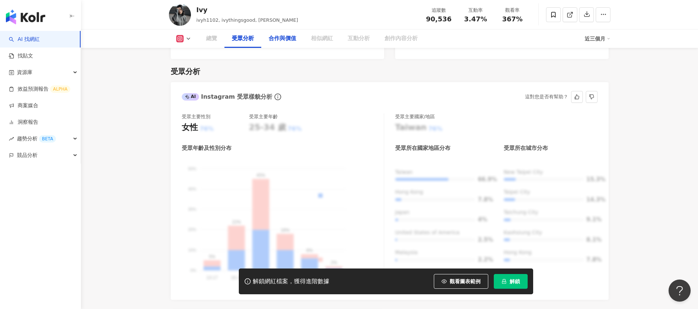
click at [287, 38] on div "合作與價值" at bounding box center [283, 38] width 28 height 9
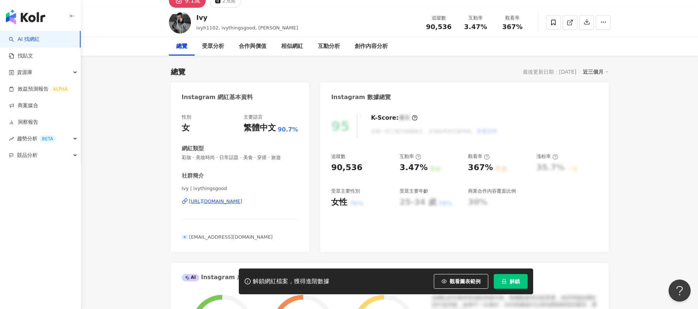
scroll to position [0, 0]
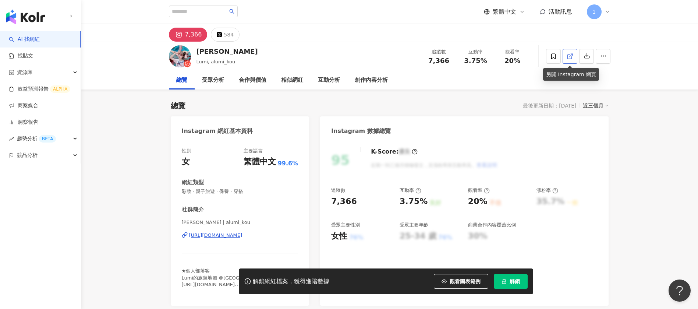
click at [569, 55] on icon at bounding box center [570, 56] width 7 height 7
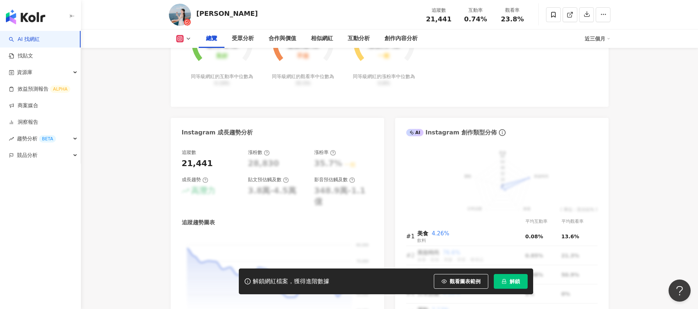
scroll to position [110, 0]
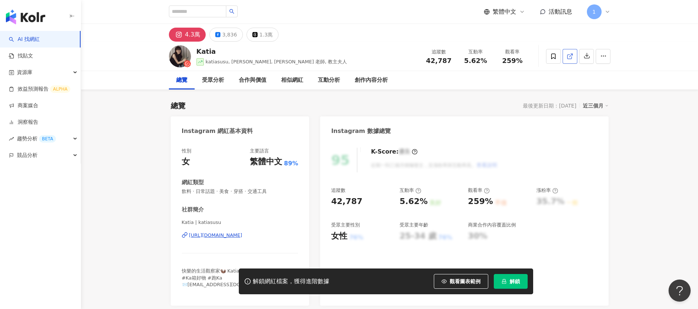
click at [572, 56] on icon at bounding box center [570, 56] width 7 height 7
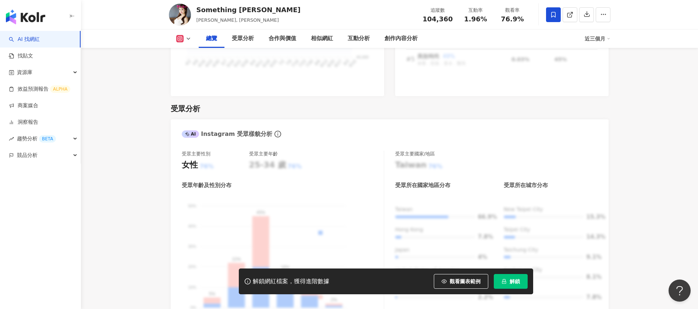
scroll to position [442, 0]
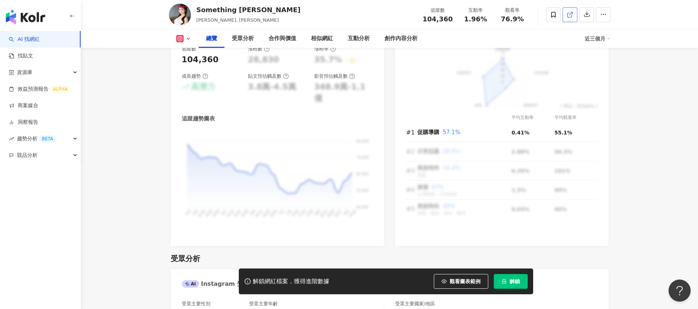
click at [571, 13] on line at bounding box center [570, 13] width 3 height 3
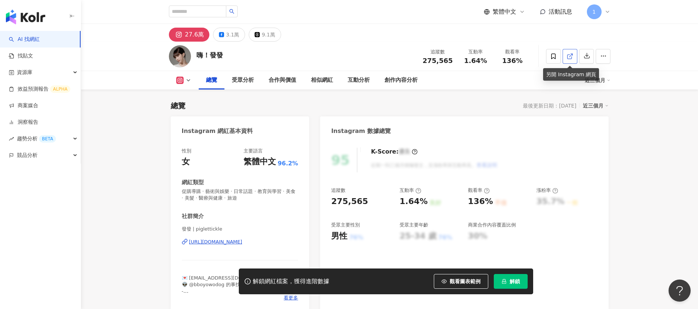
click at [572, 58] on icon at bounding box center [570, 56] width 7 height 7
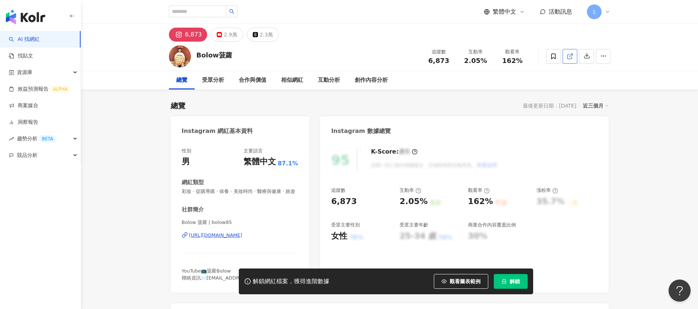
click at [570, 57] on icon at bounding box center [570, 56] width 7 height 7
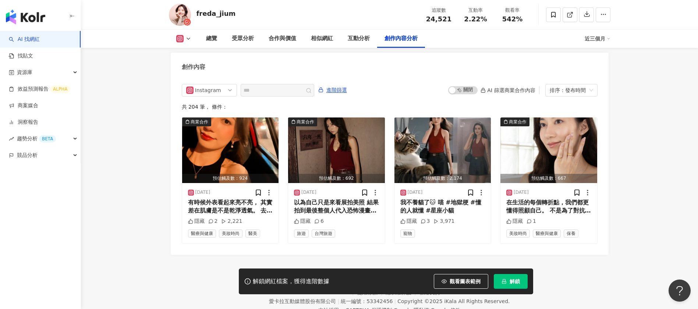
scroll to position [2281, 0]
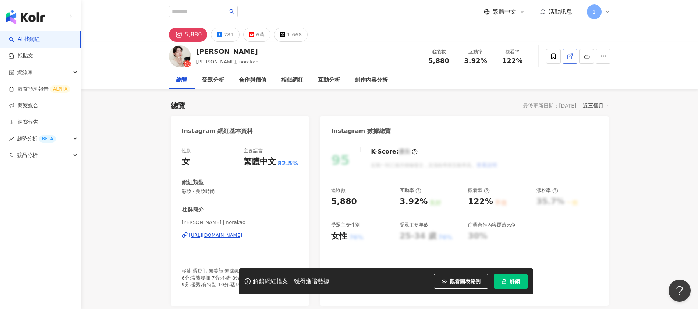
click at [568, 56] on icon at bounding box center [570, 56] width 7 height 7
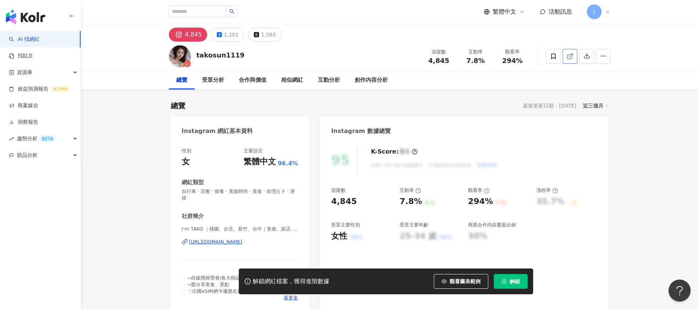
click at [568, 57] on icon at bounding box center [570, 56] width 4 height 4
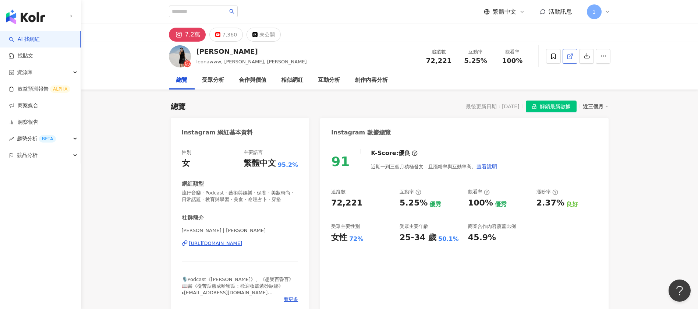
click at [572, 60] on link at bounding box center [570, 56] width 15 height 15
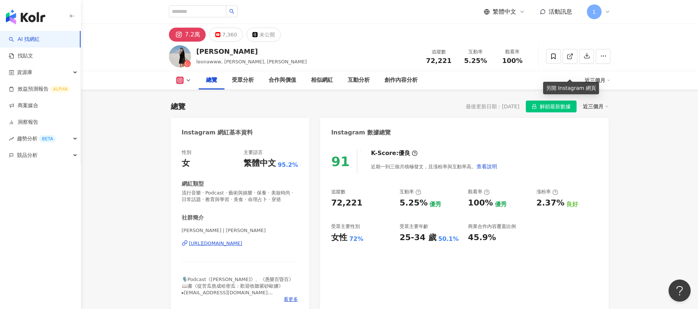
scroll to position [55, 0]
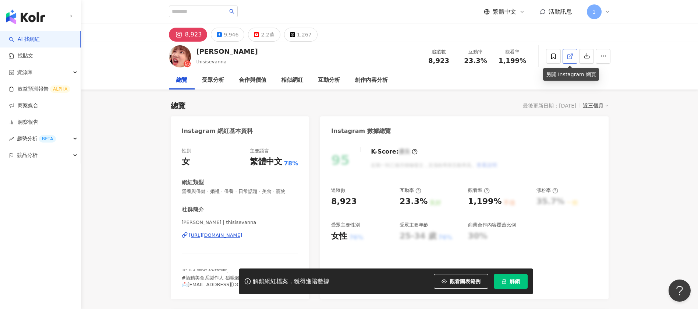
click at [569, 61] on link at bounding box center [570, 56] width 15 height 15
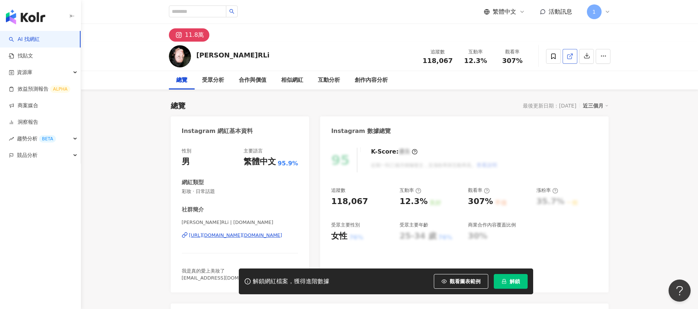
click at [569, 61] on link at bounding box center [570, 56] width 15 height 15
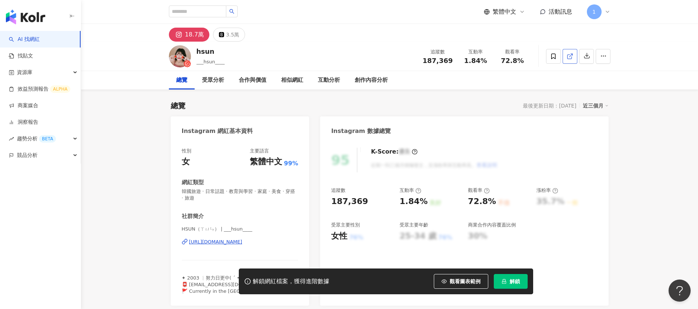
click at [571, 56] on icon at bounding box center [570, 56] width 7 height 7
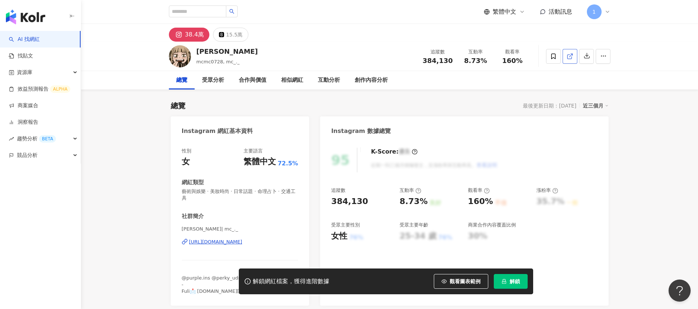
click at [571, 55] on icon at bounding box center [570, 56] width 7 height 7
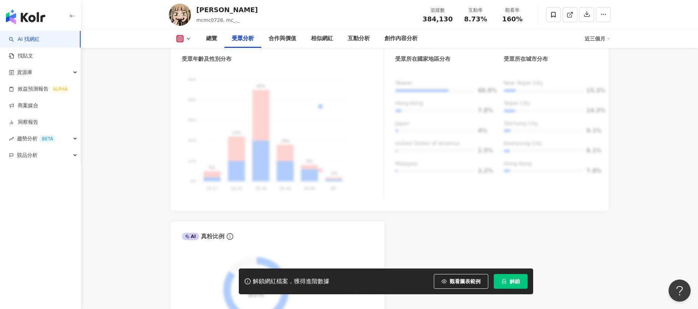
scroll to position [939, 0]
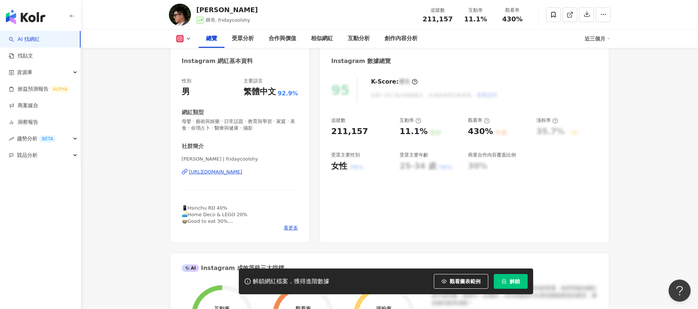
scroll to position [55, 0]
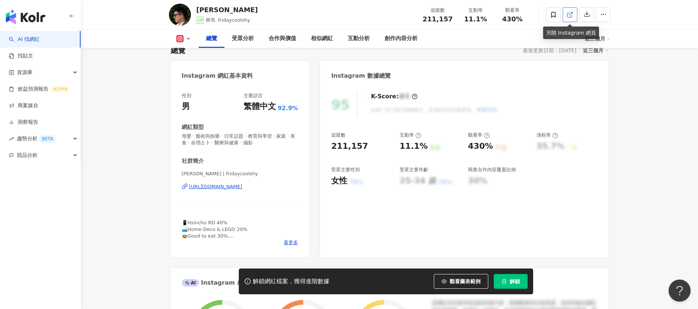
click at [570, 14] on icon at bounding box center [570, 14] width 7 height 7
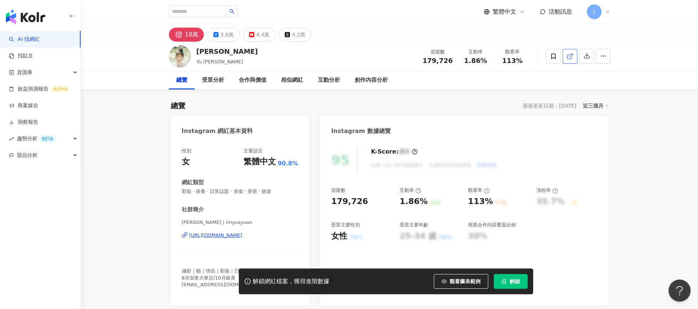
click at [574, 56] on link at bounding box center [570, 56] width 15 height 15
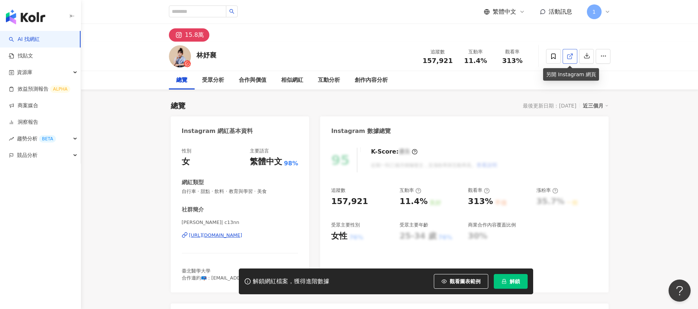
click at [565, 60] on link at bounding box center [570, 56] width 15 height 15
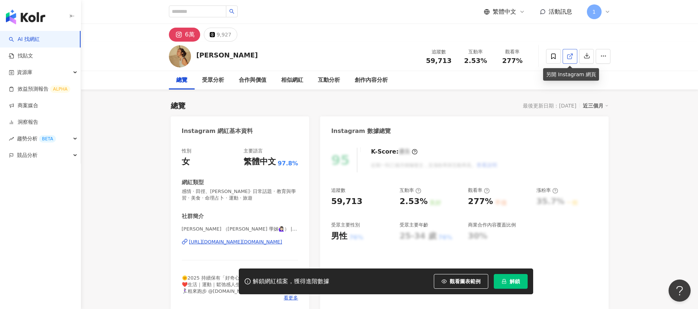
click at [572, 58] on icon at bounding box center [570, 56] width 4 height 4
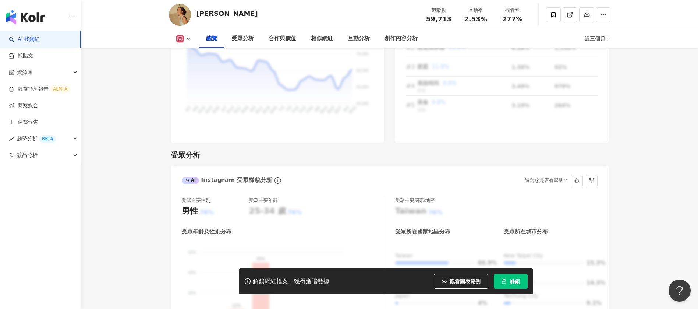
scroll to position [387, 0]
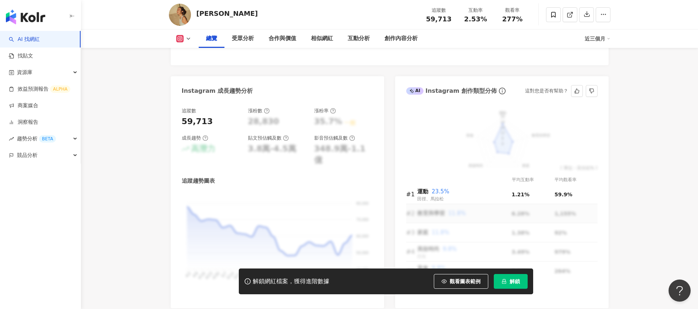
click at [439, 217] on td "教育與學習 11.8%" at bounding box center [464, 213] width 95 height 19
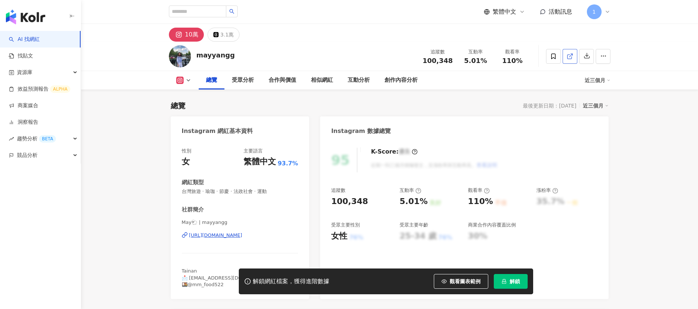
click at [568, 59] on icon at bounding box center [570, 56] width 7 height 7
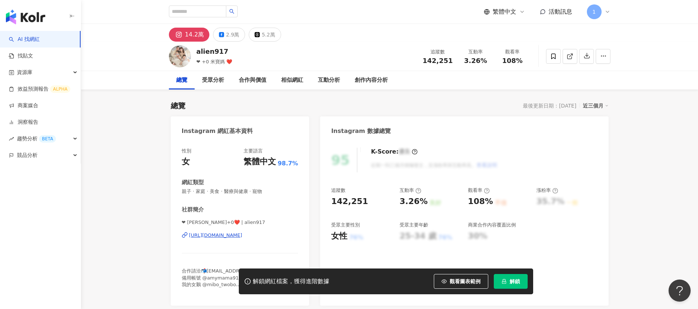
click at [572, 60] on link at bounding box center [570, 56] width 15 height 15
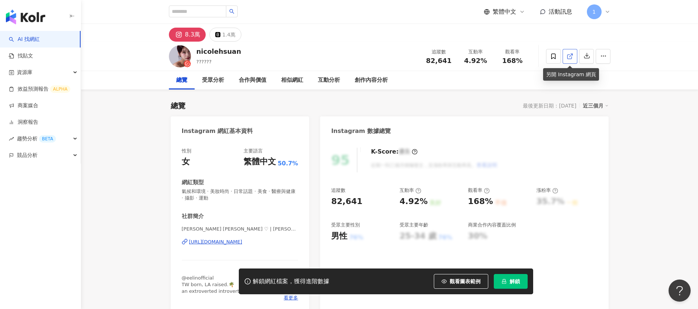
click at [568, 54] on icon at bounding box center [570, 56] width 4 height 4
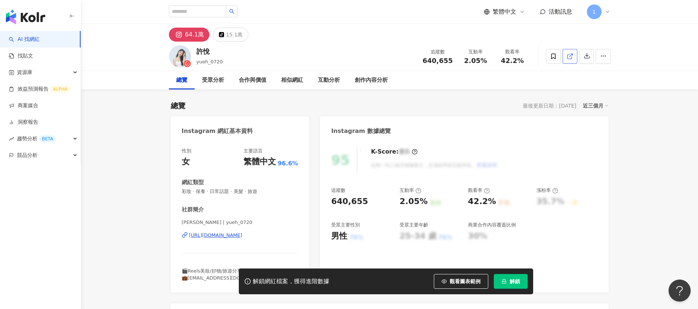
click at [569, 59] on icon at bounding box center [570, 56] width 4 height 4
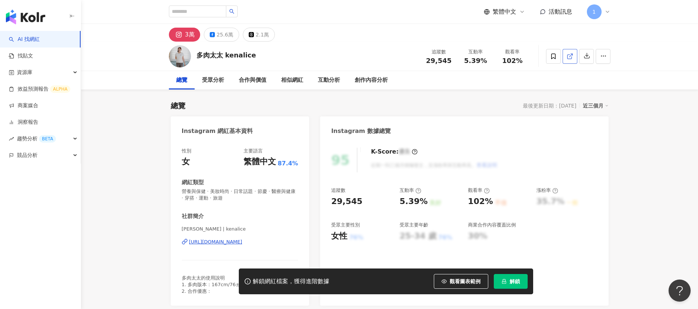
click at [567, 56] on icon at bounding box center [570, 56] width 7 height 7
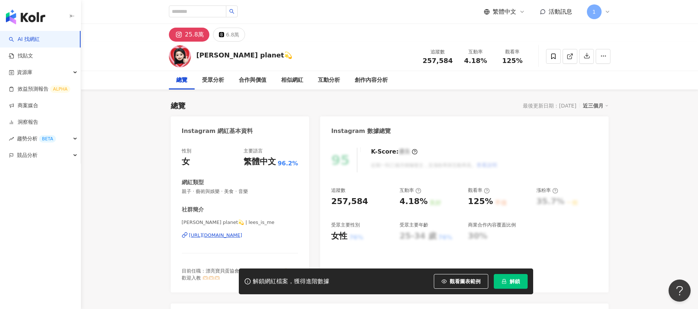
click at [572, 53] on icon at bounding box center [570, 56] width 7 height 7
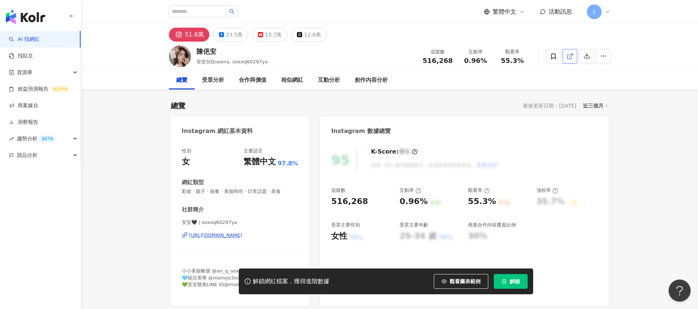
click at [568, 59] on icon at bounding box center [570, 56] width 4 height 4
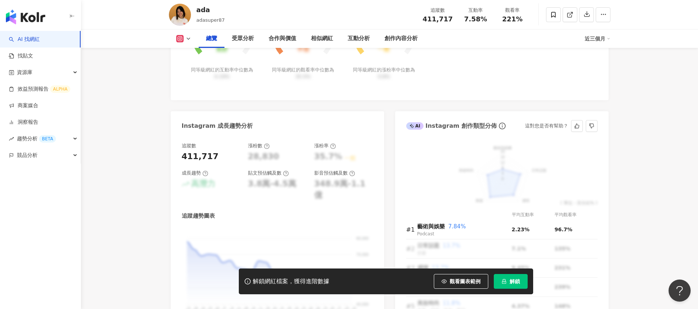
scroll to position [442, 0]
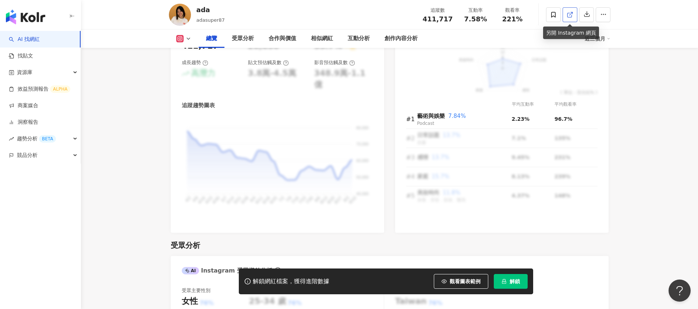
click at [569, 9] on link at bounding box center [570, 14] width 15 height 15
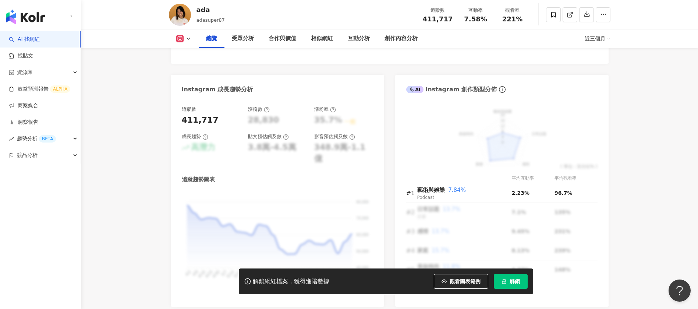
scroll to position [276, 0]
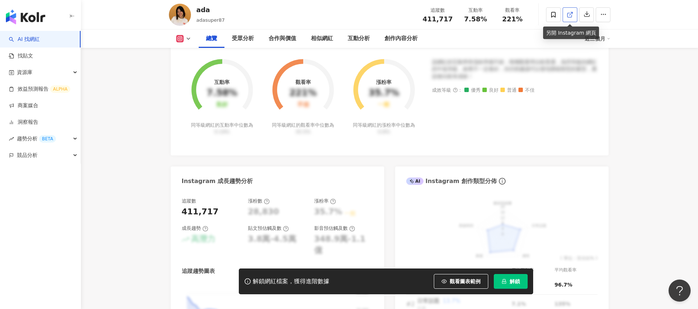
click at [570, 15] on icon at bounding box center [570, 14] width 7 height 7
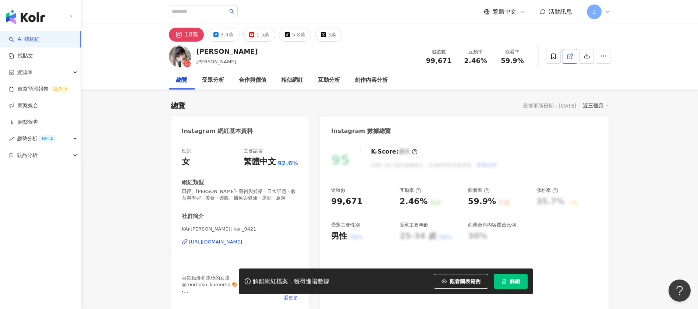
click at [573, 56] on icon at bounding box center [570, 56] width 7 height 7
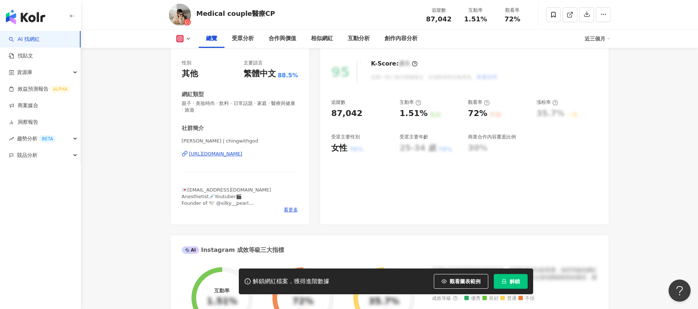
scroll to position [55, 0]
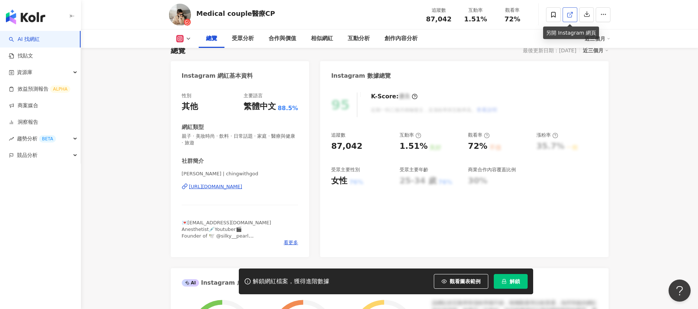
click at [569, 11] on icon at bounding box center [570, 14] width 7 height 7
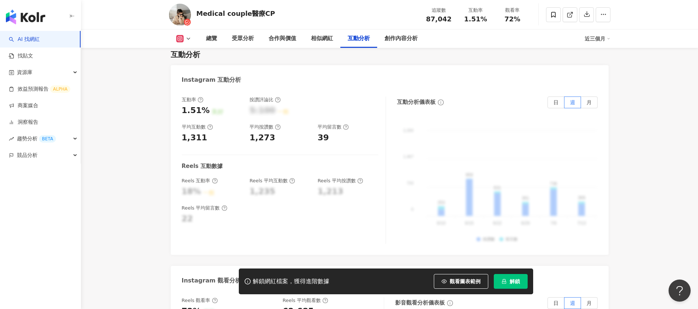
scroll to position [1546, 0]
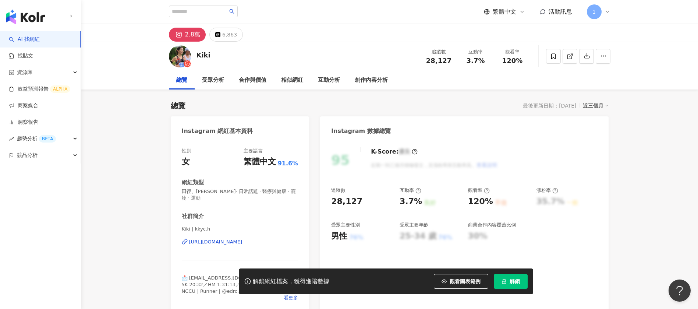
click at [571, 57] on icon at bounding box center [570, 56] width 7 height 7
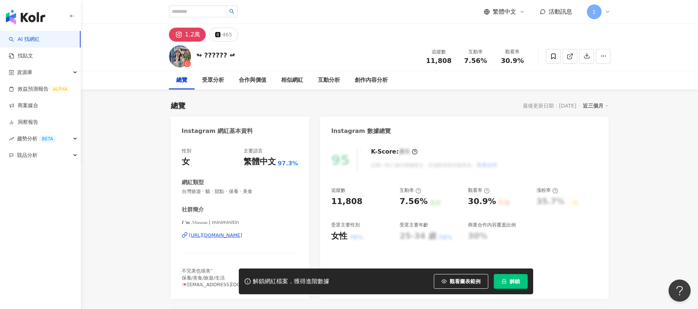
click at [570, 54] on icon at bounding box center [570, 56] width 7 height 7
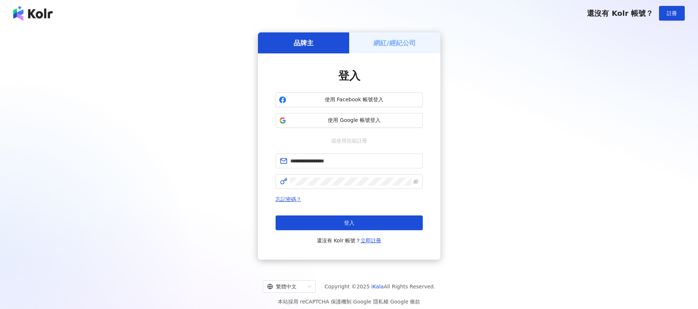
click at [331, 220] on button "登入" at bounding box center [349, 222] width 147 height 15
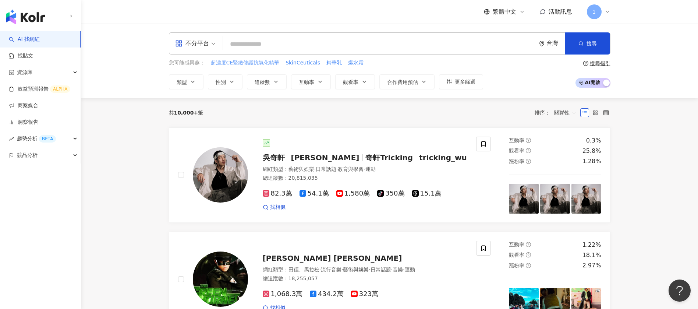
click at [259, 63] on span "超濃度CE緊緻修護抗氧化精華" at bounding box center [245, 62] width 69 height 7
type input "**********"
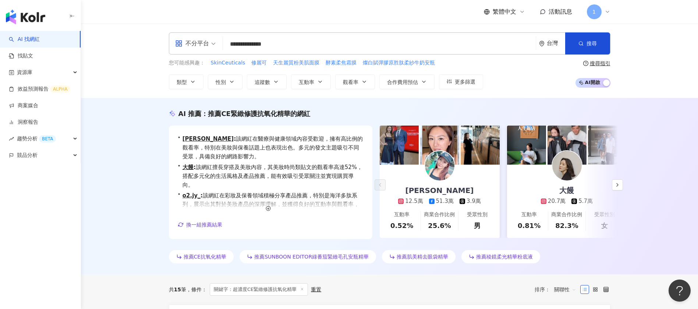
click at [353, 51] on input "**********" at bounding box center [379, 44] width 307 height 14
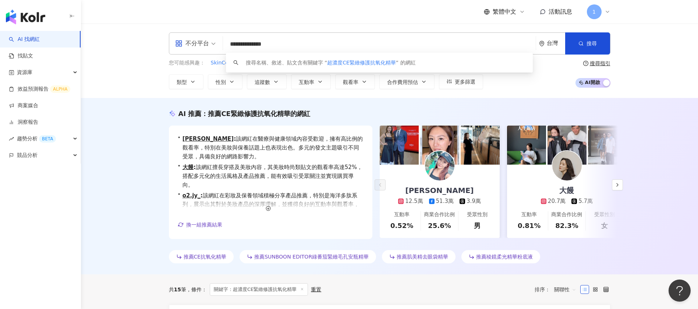
drag, startPoint x: 282, startPoint y: 43, endPoint x: 112, endPoint y: 31, distance: 170.5
click at [114, 32] on div "**********" at bounding box center [389, 61] width 617 height 74
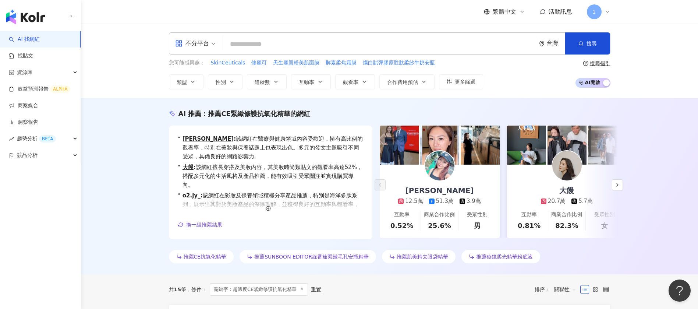
type input "*"
drag, startPoint x: 363, startPoint y: 44, endPoint x: 354, endPoint y: 38, distance: 10.8
click at [361, 42] on input "search" at bounding box center [379, 44] width 307 height 14
type input "*"
click at [266, 211] on circle "button" at bounding box center [268, 208] width 4 height 4
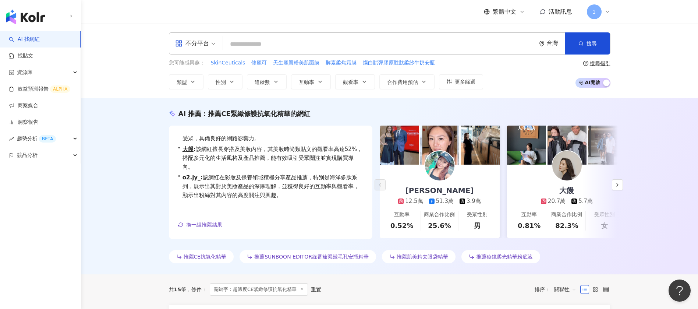
click at [279, 42] on input "search" at bounding box center [379, 44] width 307 height 14
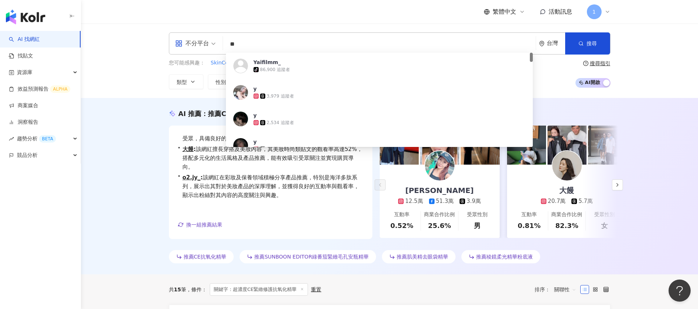
type input "*"
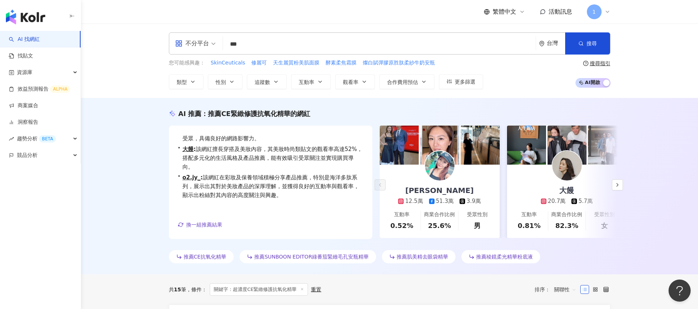
type input "***"
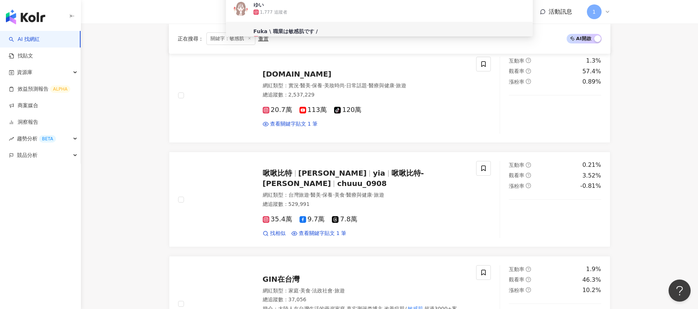
scroll to position [55, 0]
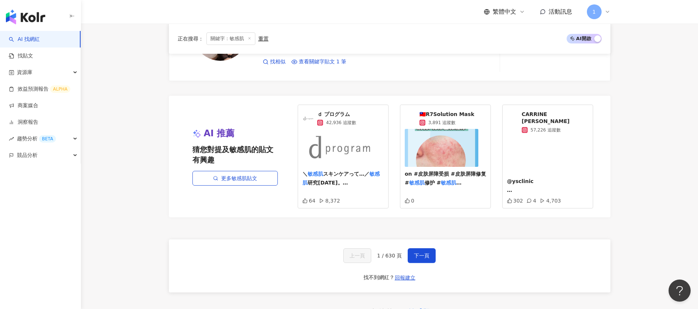
scroll to position [1436, 0]
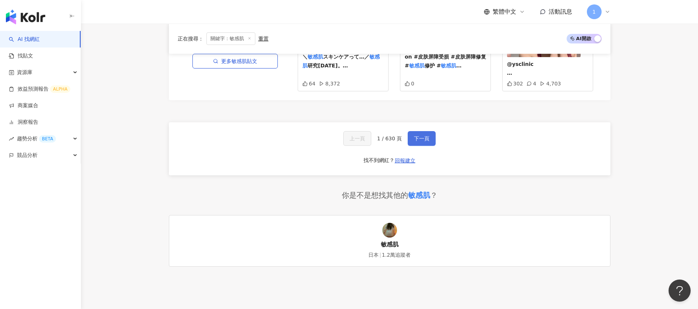
click at [420, 135] on span "下一頁" at bounding box center [421, 138] width 15 height 6
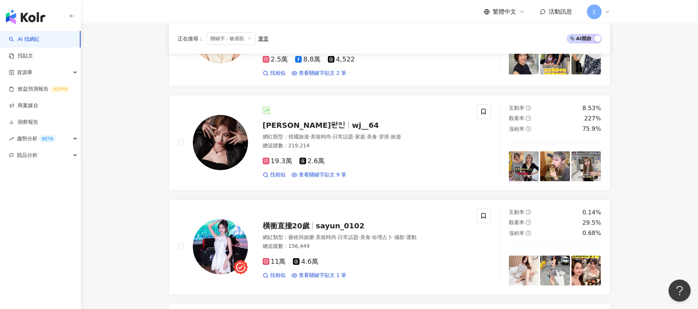
scroll to position [0, 0]
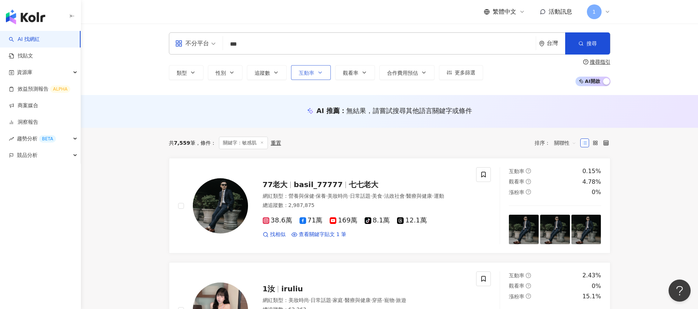
click at [326, 73] on button "互動率" at bounding box center [311, 72] width 40 height 15
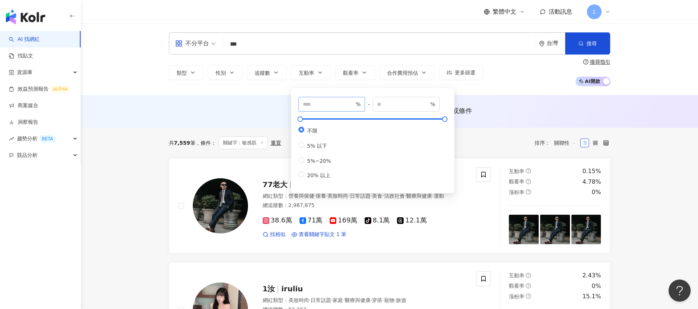
click at [328, 99] on span "%" at bounding box center [332, 104] width 67 height 15
click at [334, 104] on input "number" at bounding box center [329, 104] width 52 height 8
type input "*"
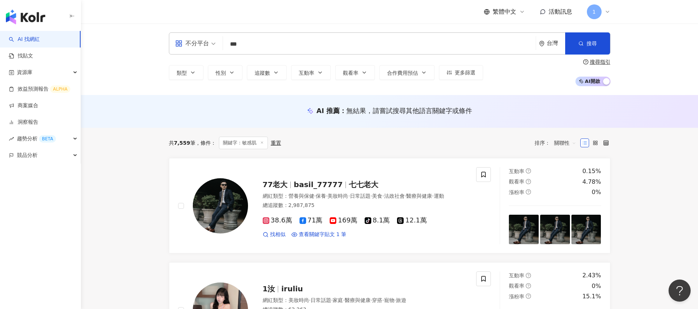
click at [500, 107] on div "AI 推薦 ： 無結果，請嘗試搜尋其他語言關鍵字或條件" at bounding box center [390, 110] width 442 height 9
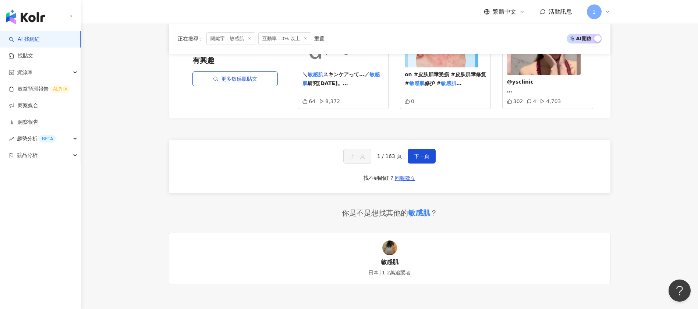
scroll to position [1436, 0]
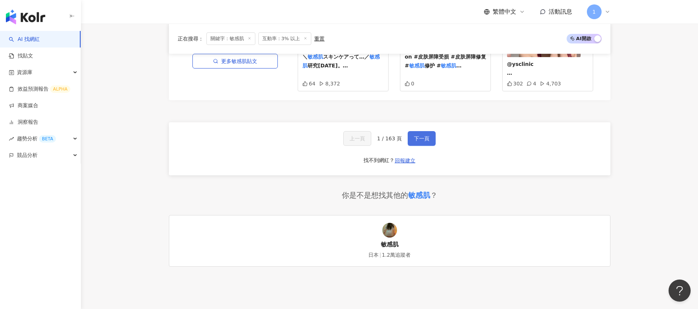
click at [421, 131] on button "下一頁" at bounding box center [422, 138] width 28 height 15
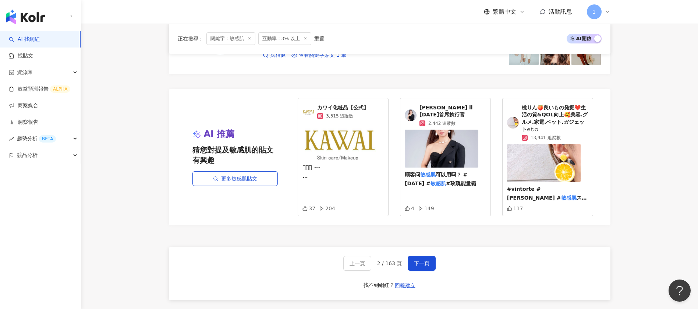
scroll to position [1491, 0]
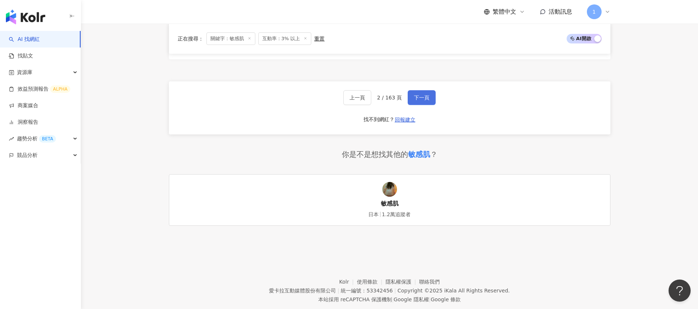
click at [419, 100] on span "下一頁" at bounding box center [421, 98] width 15 height 6
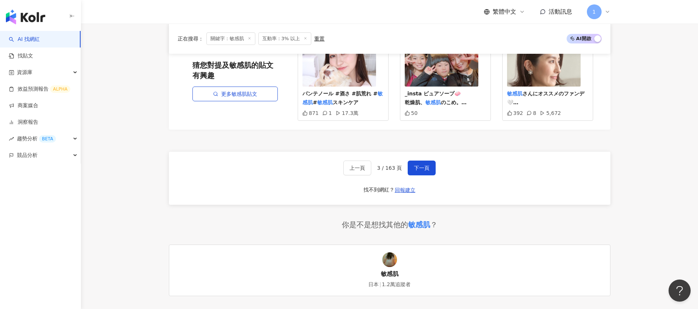
scroll to position [1486, 0]
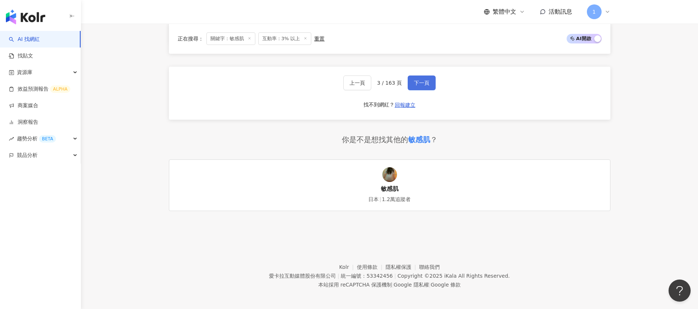
click at [422, 80] on span "下一頁" at bounding box center [421, 83] width 15 height 6
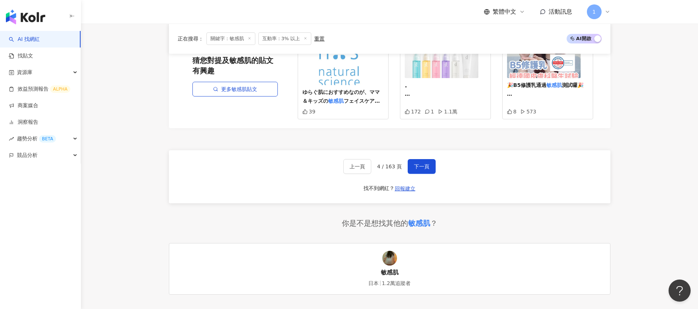
scroll to position [1438, 0]
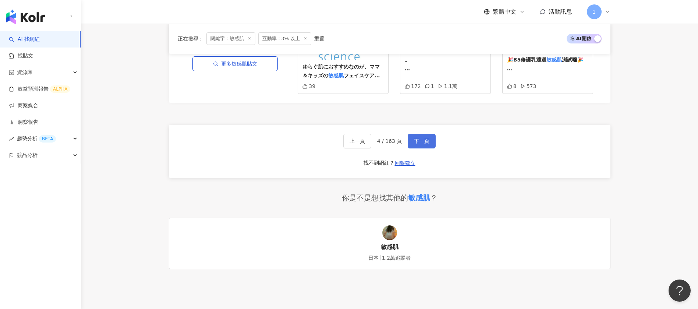
click at [415, 134] on button "下一頁" at bounding box center [422, 141] width 28 height 15
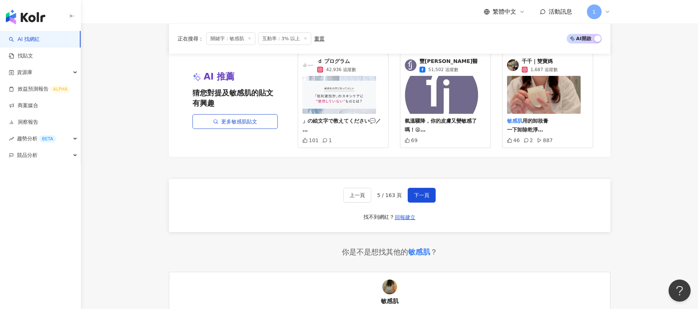
scroll to position [1436, 0]
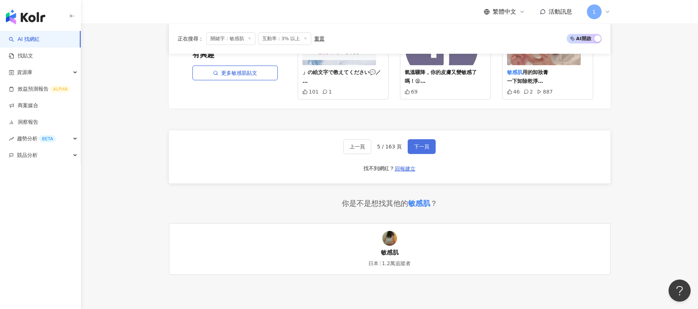
click at [417, 148] on span "下一頁" at bounding box center [421, 147] width 15 height 6
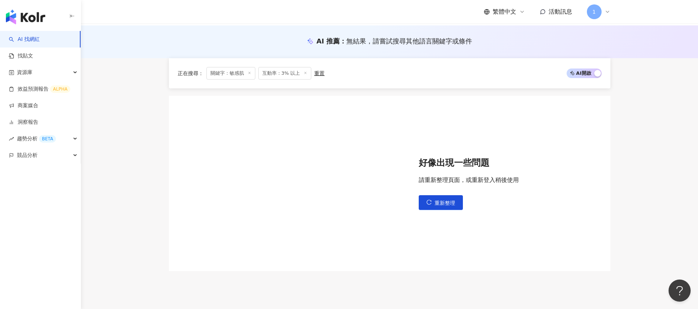
scroll to position [132, 0]
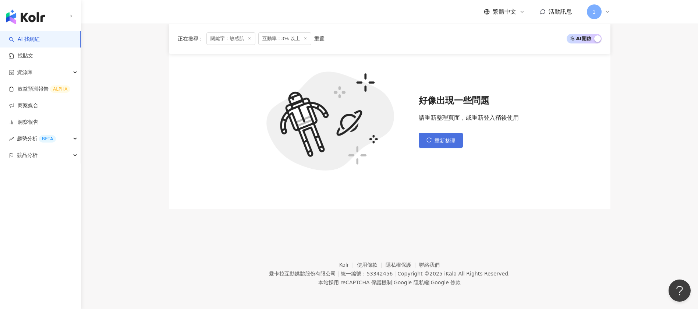
click at [449, 143] on span "重新整理" at bounding box center [445, 141] width 21 height 6
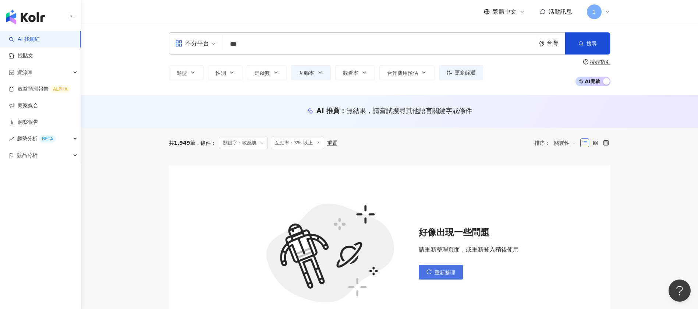
click at [442, 270] on span "重新整理" at bounding box center [445, 272] width 21 height 6
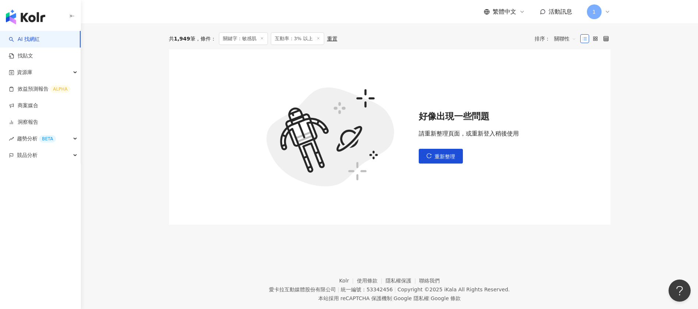
scroll to position [132, 0]
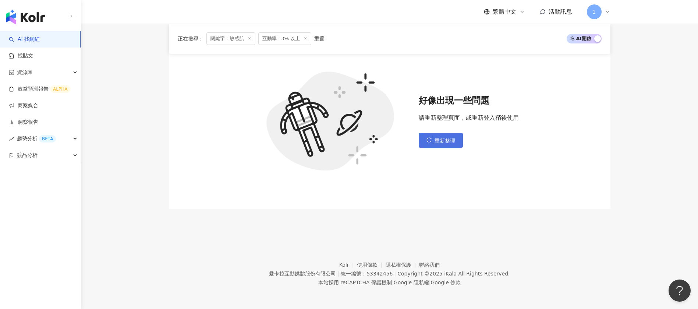
drag, startPoint x: 433, startPoint y: 151, endPoint x: 434, endPoint y: 147, distance: 4.1
click at [433, 150] on div "好像出現一些問題 請重新整理頁面，或重新登入稍後使用 重新整理" at bounding box center [390, 120] width 442 height 175
click at [435, 139] on span "重新整理" at bounding box center [445, 141] width 21 height 6
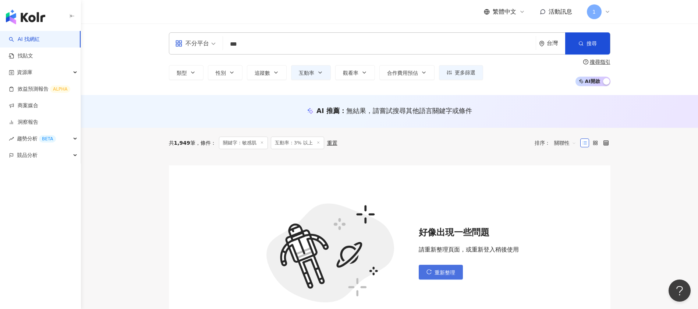
click at [435, 266] on button "重新整理" at bounding box center [441, 272] width 44 height 15
click at [438, 272] on span "重新整理" at bounding box center [445, 272] width 21 height 6
click at [441, 274] on span "重新整理" at bounding box center [445, 272] width 21 height 6
click at [434, 277] on button "重新整理" at bounding box center [441, 272] width 44 height 15
click at [438, 272] on span "重新整理" at bounding box center [445, 272] width 21 height 6
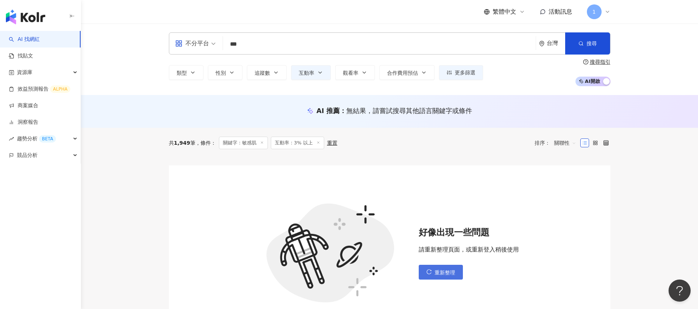
click at [438, 272] on span "重新整理" at bounding box center [445, 272] width 21 height 6
drag, startPoint x: 438, startPoint y: 272, endPoint x: 337, endPoint y: 234, distance: 107.5
click at [417, 267] on div "好像出現一些問題 請重新整理頁面，或重新登入稍後使用 重新整理" at bounding box center [390, 252] width 442 height 175
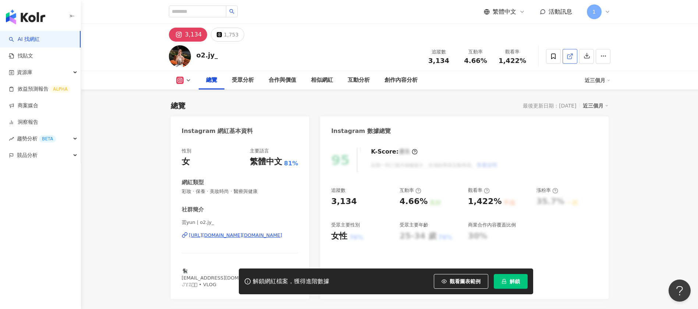
click at [572, 54] on polyline at bounding box center [572, 55] width 2 height 2
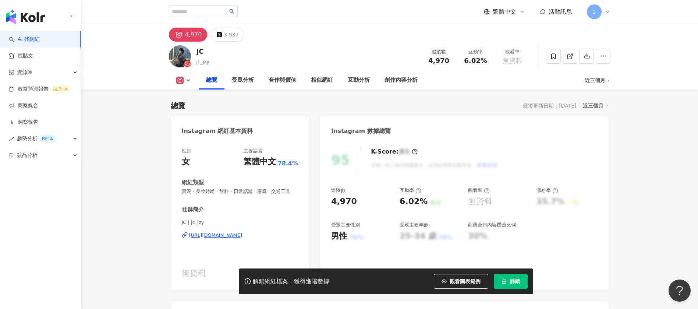
scroll to position [55, 0]
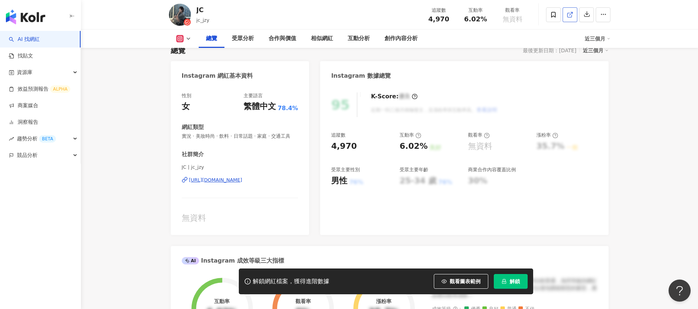
click at [573, 17] on icon at bounding box center [570, 14] width 7 height 7
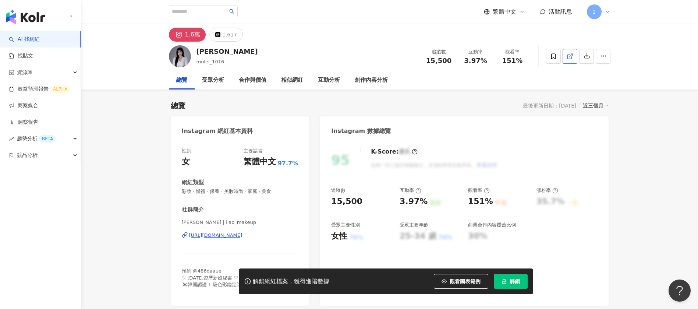
click at [573, 56] on icon at bounding box center [570, 56] width 7 height 7
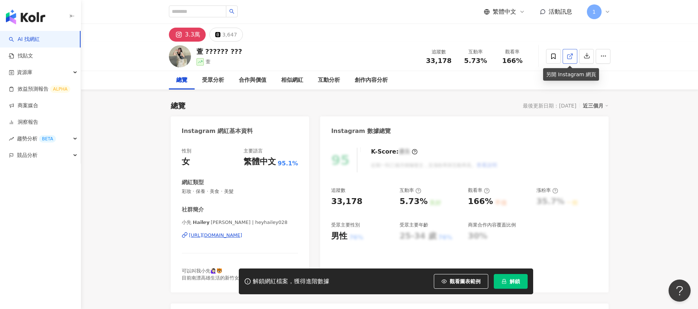
click at [572, 56] on icon at bounding box center [570, 56] width 7 height 7
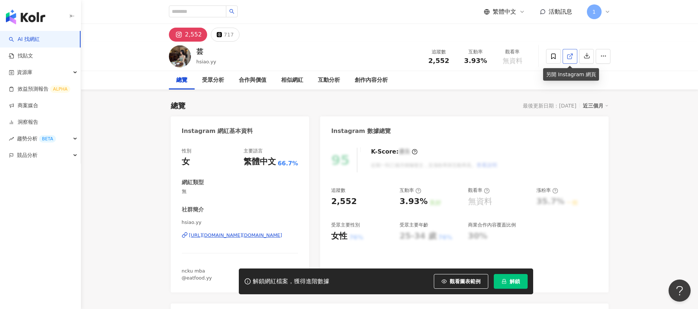
click at [567, 50] on link at bounding box center [570, 56] width 15 height 15
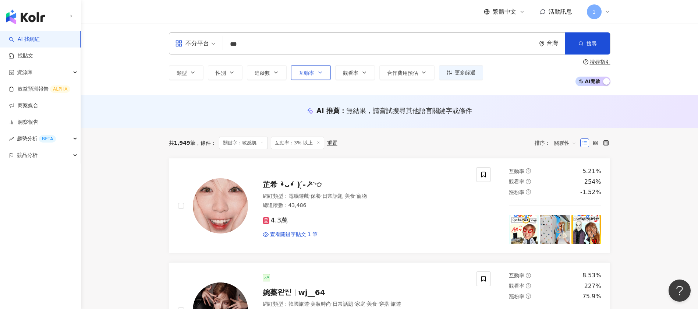
click at [318, 72] on icon "button" at bounding box center [320, 73] width 6 height 6
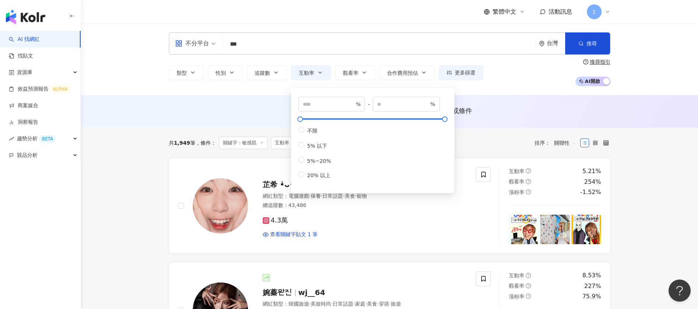
click at [244, 104] on div "AI 推薦 ： 無結果，請嘗試搜尋其他語言關鍵字或條件" at bounding box center [389, 111] width 617 height 33
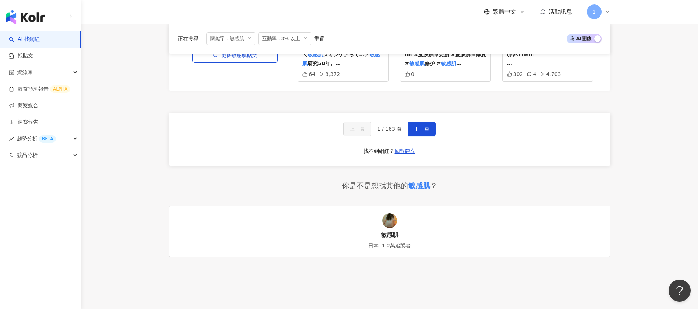
scroll to position [1376, 0]
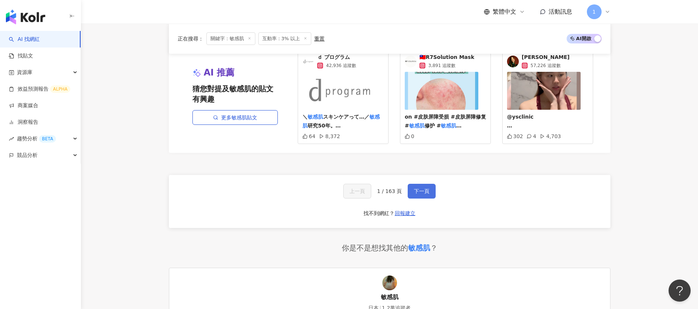
click at [418, 190] on span "下一頁" at bounding box center [421, 191] width 15 height 6
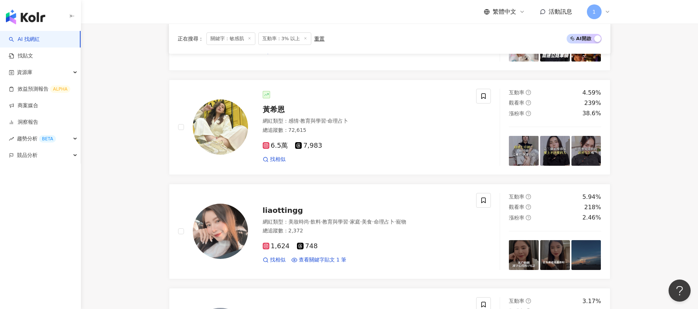
scroll to position [1508, 0]
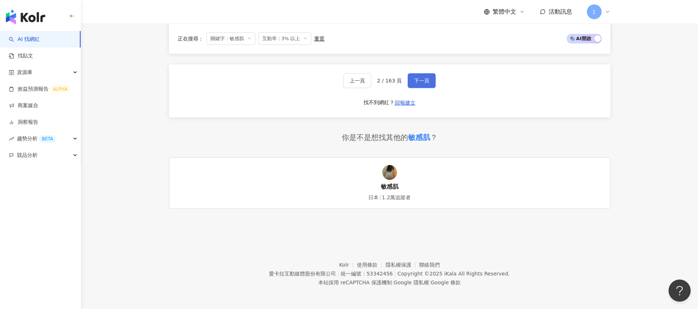
click at [411, 83] on button "下一頁" at bounding box center [422, 80] width 28 height 15
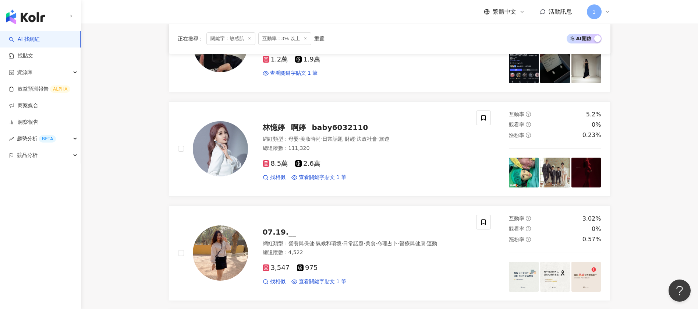
scroll to position [1486, 0]
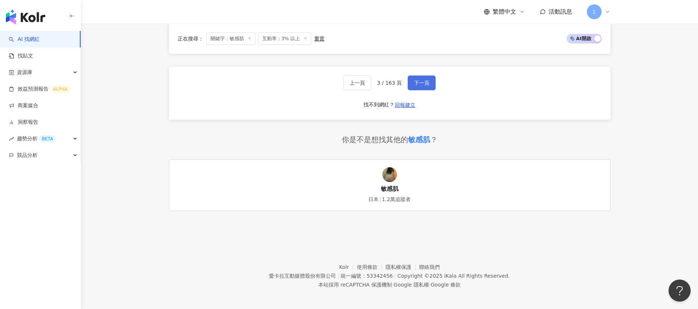
click at [420, 80] on span "下一頁" at bounding box center [421, 83] width 15 height 6
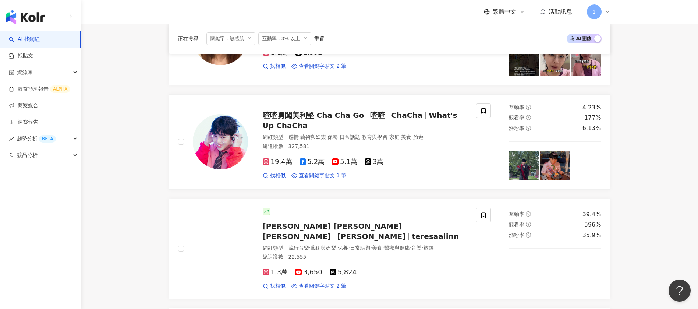
scroll to position [1493, 0]
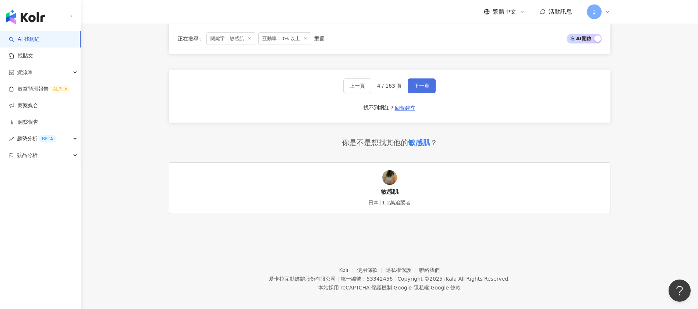
click at [423, 83] on span "下一頁" at bounding box center [421, 86] width 15 height 6
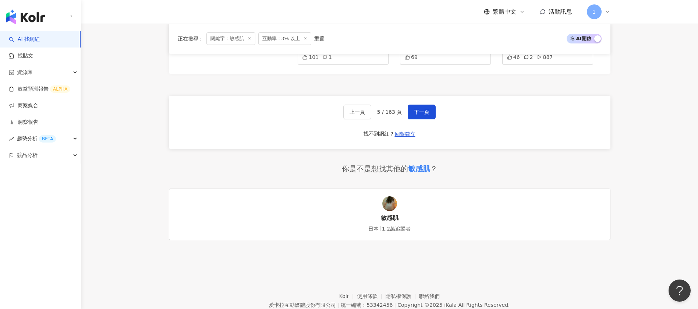
scroll to position [1502, 0]
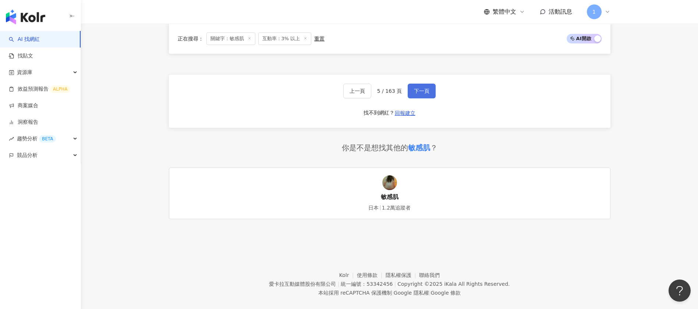
click at [419, 88] on span "下一頁" at bounding box center [421, 91] width 15 height 6
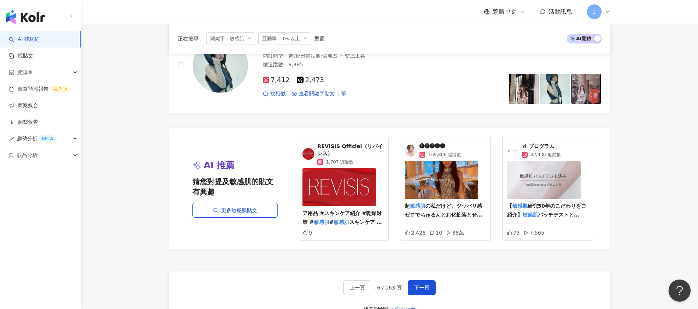
scroll to position [1328, 0]
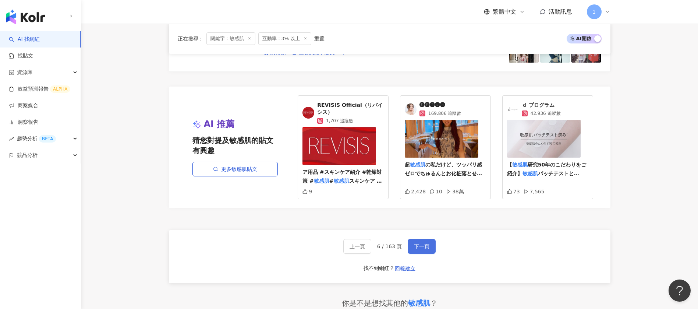
click at [422, 247] on span "下一頁" at bounding box center [421, 246] width 15 height 6
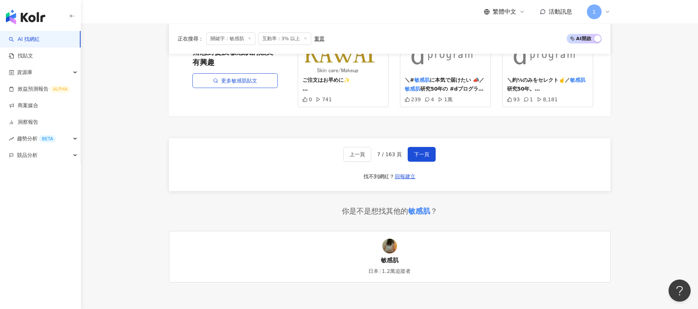
scroll to position [1486, 0]
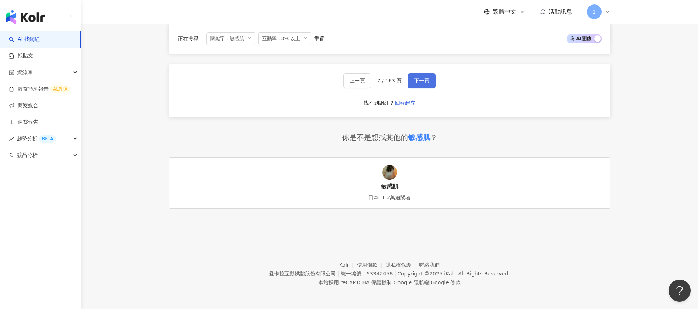
click at [426, 80] on span "下一頁" at bounding box center [421, 81] width 15 height 6
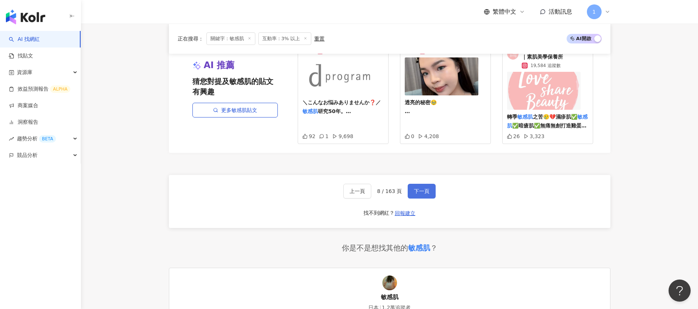
click at [417, 185] on button "下一頁" at bounding box center [422, 191] width 28 height 15
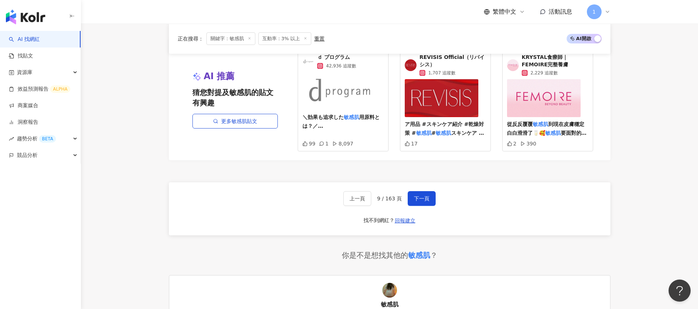
scroll to position [1436, 0]
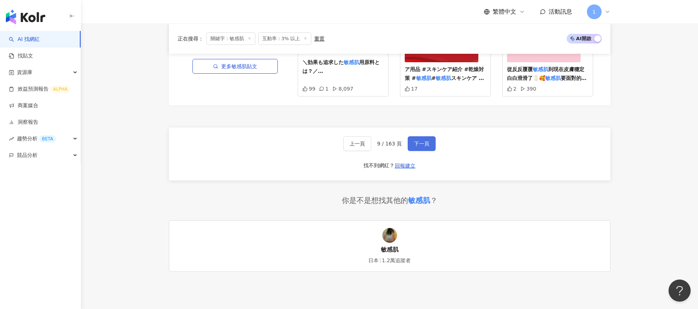
click at [412, 139] on button "下一頁" at bounding box center [422, 143] width 28 height 15
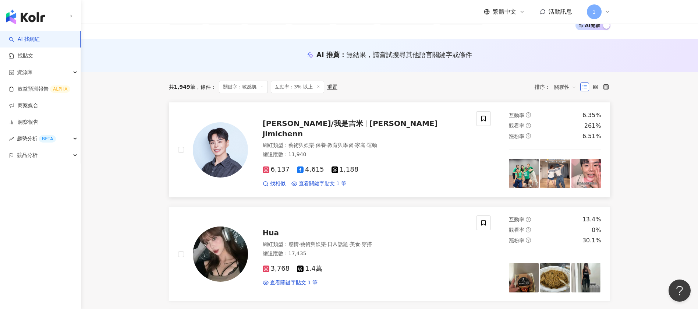
scroll to position [0, 0]
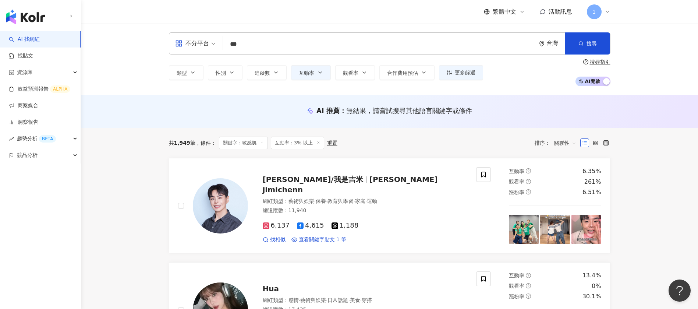
click at [293, 37] on input "***" at bounding box center [379, 44] width 307 height 14
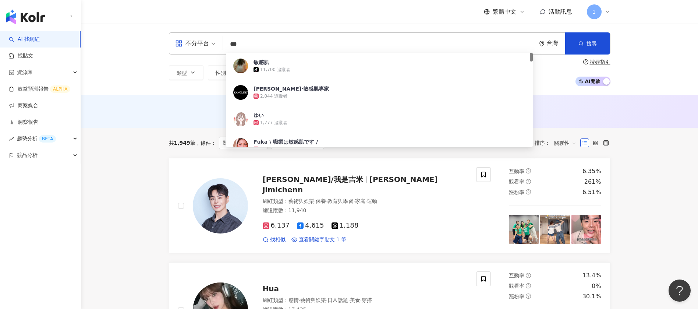
drag, startPoint x: 290, startPoint y: 39, endPoint x: 213, endPoint y: 35, distance: 76.7
click at [216, 35] on div "不分平台 *** 台灣 搜尋 354f6cdb-bad3-40ee-9456-76902a6f8562 敏感肌 tiktok-icon 11,700 追蹤者 …" at bounding box center [390, 43] width 442 height 22
type input "*"
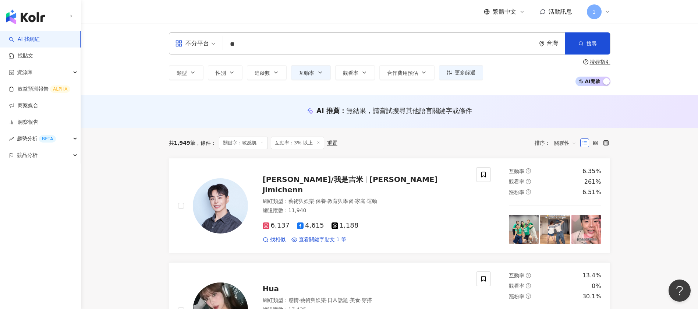
type input "**"
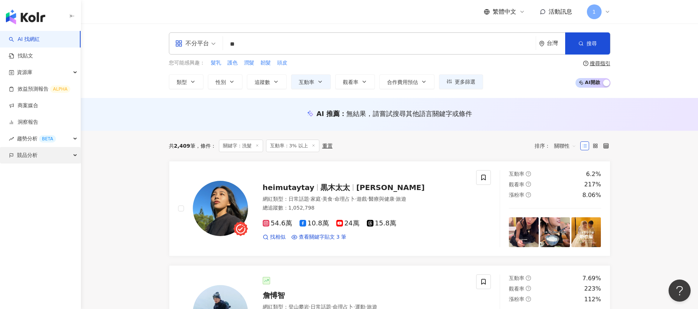
click at [76, 161] on div "競品分析" at bounding box center [40, 155] width 81 height 17
click at [232, 115] on div "AI 推薦 ： 無結果，請嘗試搜尋其他語言關鍵字或條件" at bounding box center [390, 113] width 442 height 9
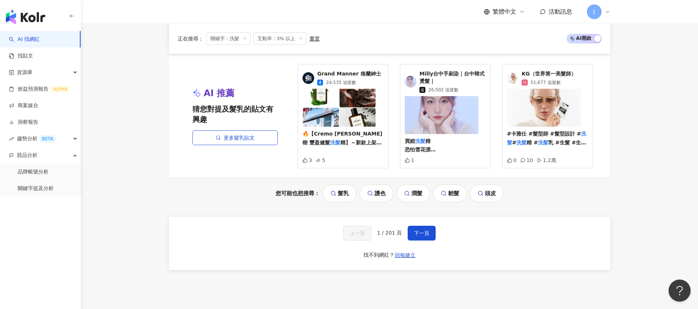
scroll to position [1380, 0]
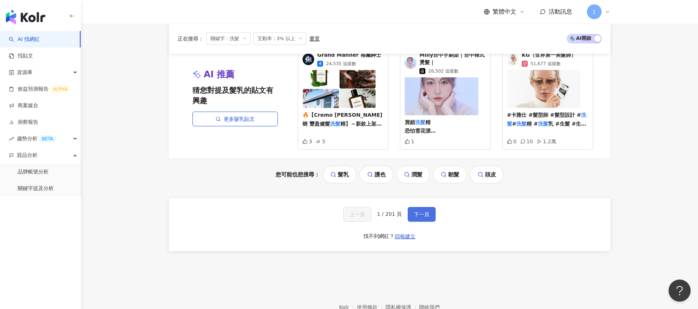
click at [417, 218] on button "下一頁" at bounding box center [422, 214] width 28 height 15
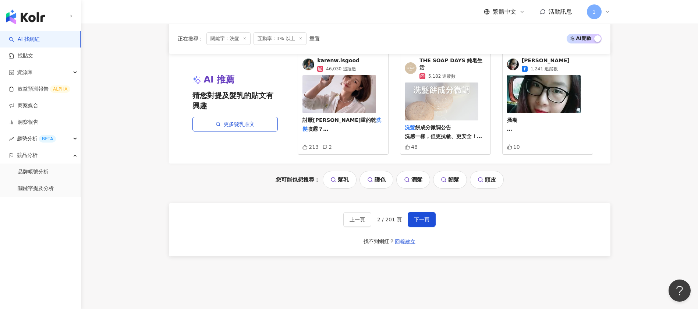
click at [417, 204] on div "上一頁 2 / 201 頁 下一頁 找不到網紅？ 回報建立" at bounding box center [390, 229] width 442 height 53
click at [431, 214] on button "下一頁" at bounding box center [422, 219] width 28 height 15
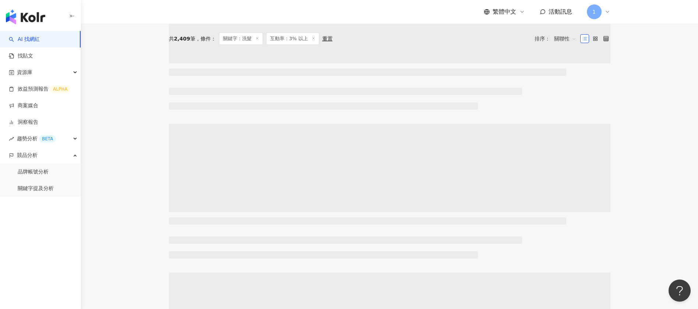
scroll to position [0, 0]
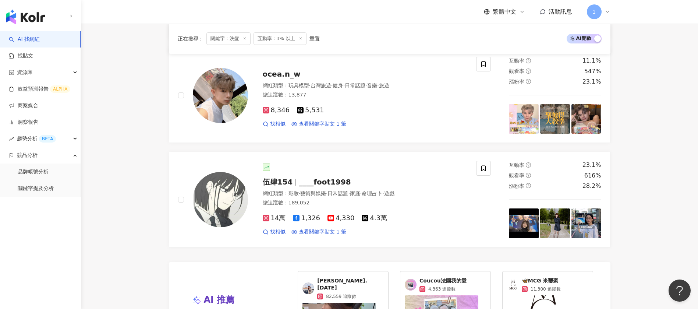
scroll to position [1325, 0]
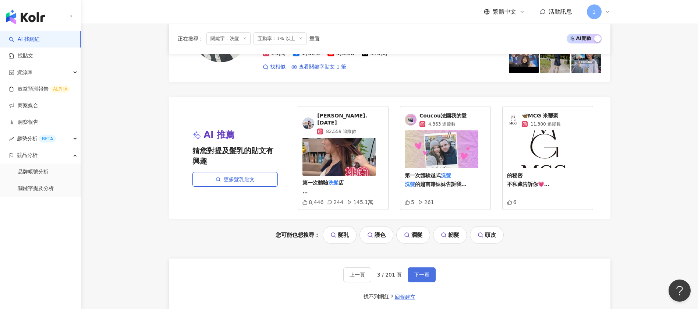
click at [414, 272] on span "下一頁" at bounding box center [421, 275] width 15 height 6
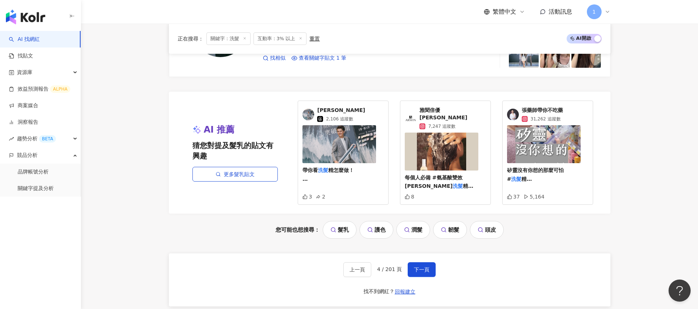
scroll to position [1415, 0]
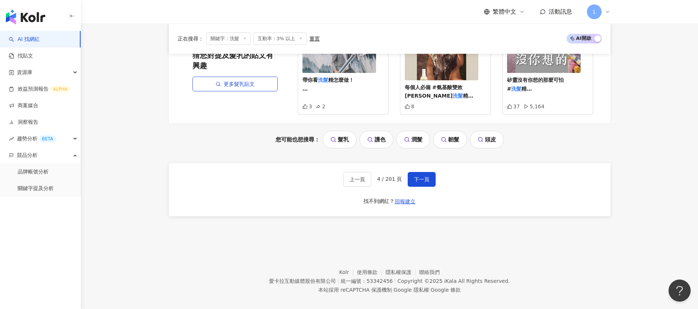
click at [496, 131] on link "頭皮" at bounding box center [487, 140] width 34 height 18
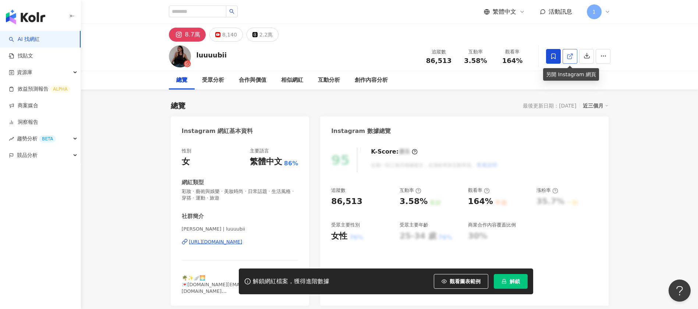
click at [574, 57] on link at bounding box center [570, 56] width 15 height 15
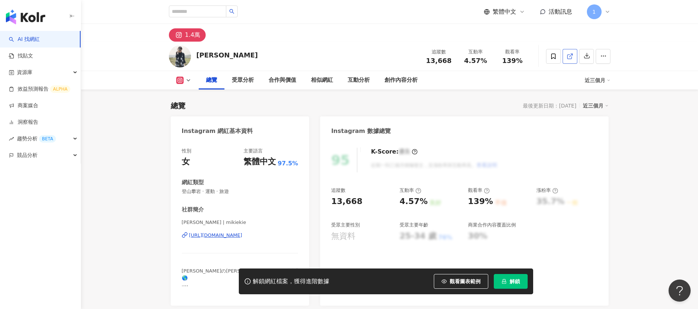
click at [573, 52] on span at bounding box center [570, 56] width 7 height 8
click at [184, 13] on input "search" at bounding box center [197, 12] width 57 height 12
type input "**"
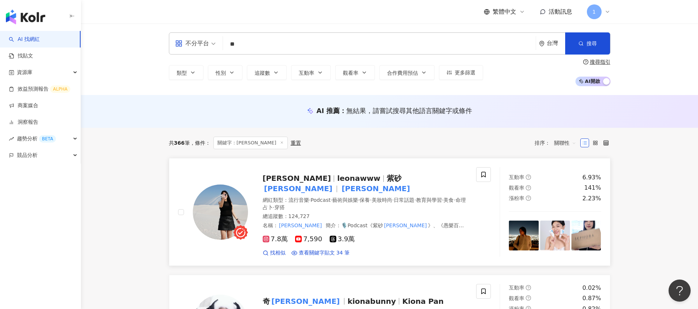
click at [337, 174] on span "leonawww" at bounding box center [358, 178] width 43 height 9
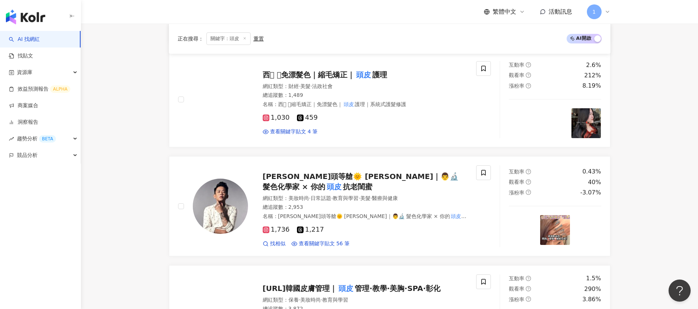
scroll to position [828, 0]
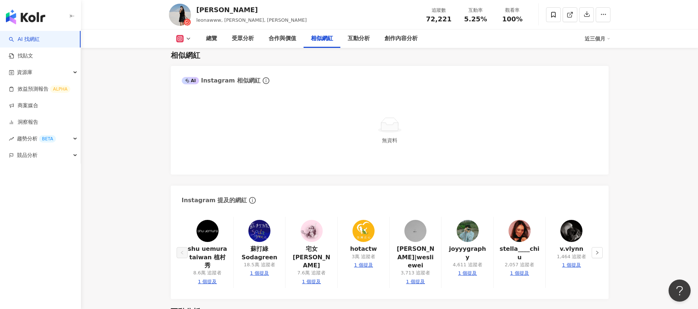
scroll to position [1119, 0]
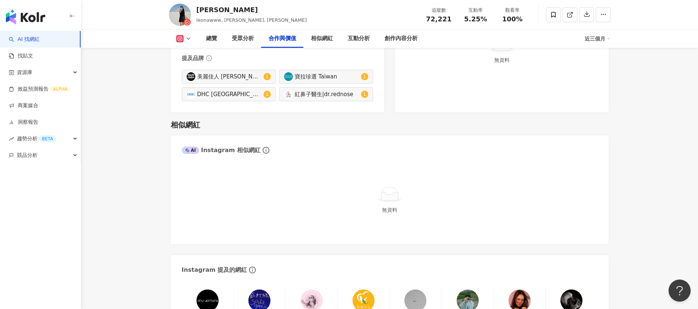
click at [385, 209] on span "無資料" at bounding box center [389, 210] width 15 height 6
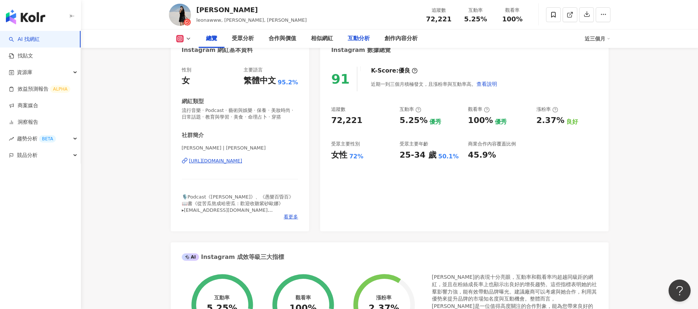
scroll to position [0, 0]
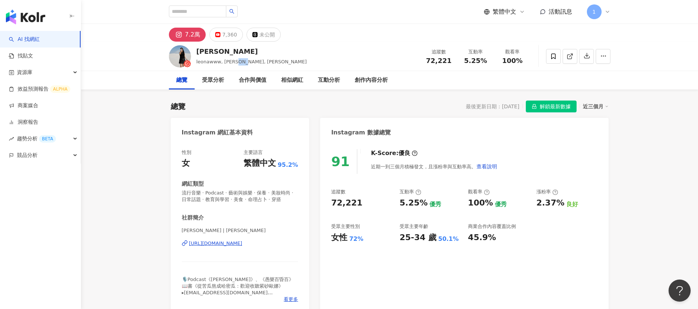
drag, startPoint x: 243, startPoint y: 63, endPoint x: 254, endPoint y: 64, distance: 11.4
click at [254, 64] on div "[PERSON_NAME], [PERSON_NAME], [PERSON_NAME] 追蹤數 72,221 互動率 5.25% 觀看率 100%" at bounding box center [389, 56] width 471 height 29
copy span "[PERSON_NAME]"
